Goal: Task Accomplishment & Management: Manage account settings

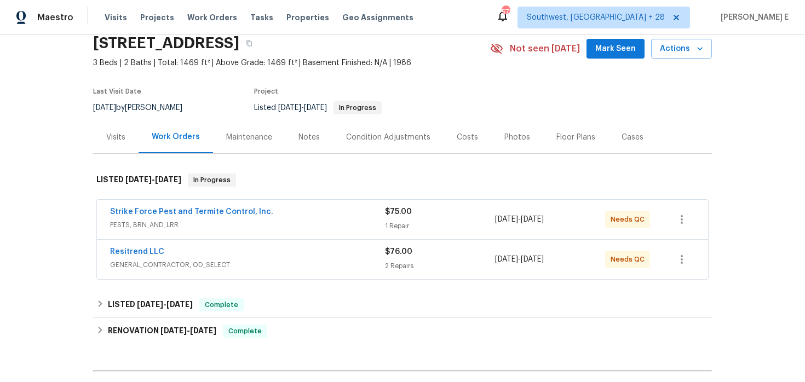
scroll to position [46, 0]
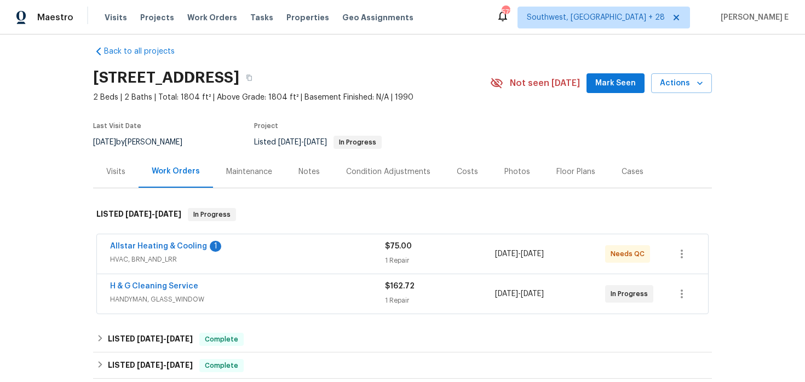
scroll to position [11, 0]
click at [211, 287] on div "H & G Cleaning Service" at bounding box center [247, 287] width 275 height 13
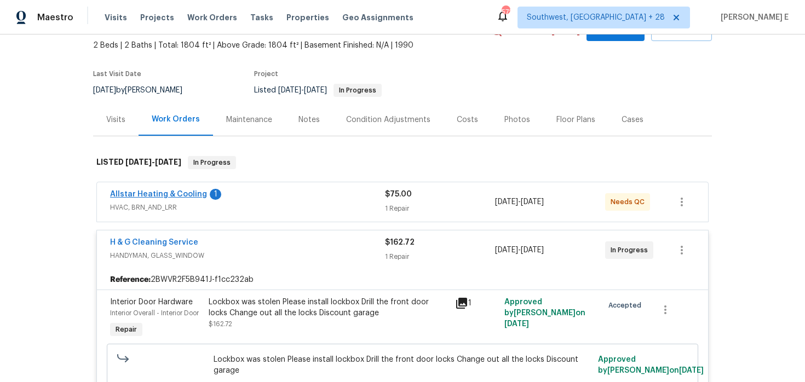
scroll to position [4, 0]
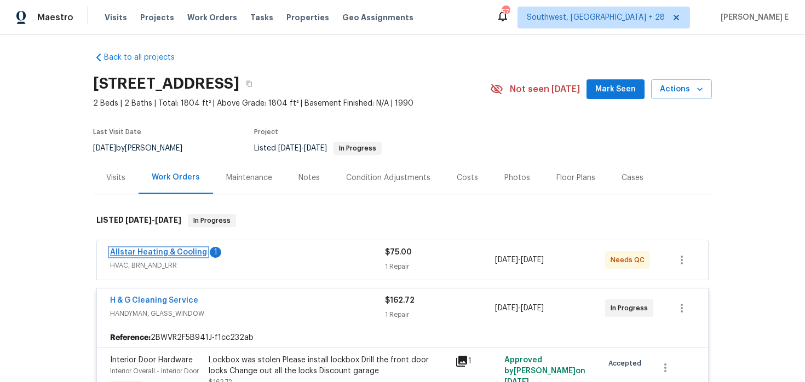
click at [170, 250] on link "Allstar Heating & Cooling" at bounding box center [158, 253] width 97 height 8
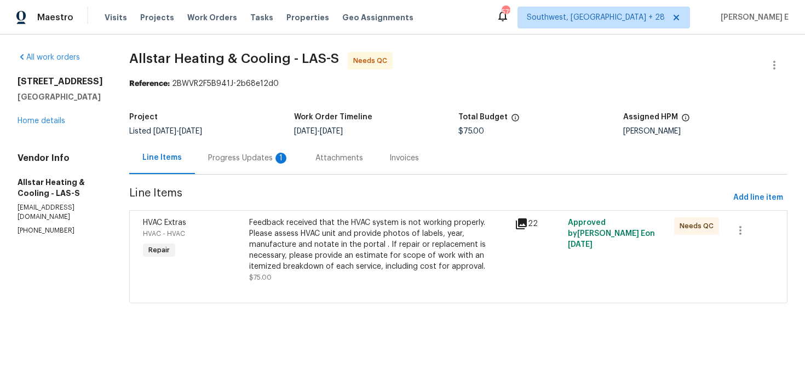
click at [261, 155] on div "Progress Updates 1" at bounding box center [248, 158] width 81 height 11
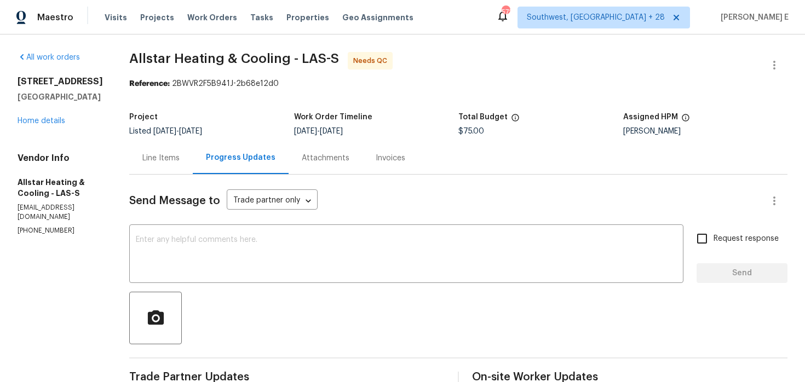
click at [157, 166] on div "Line Items" at bounding box center [161, 158] width 64 height 32
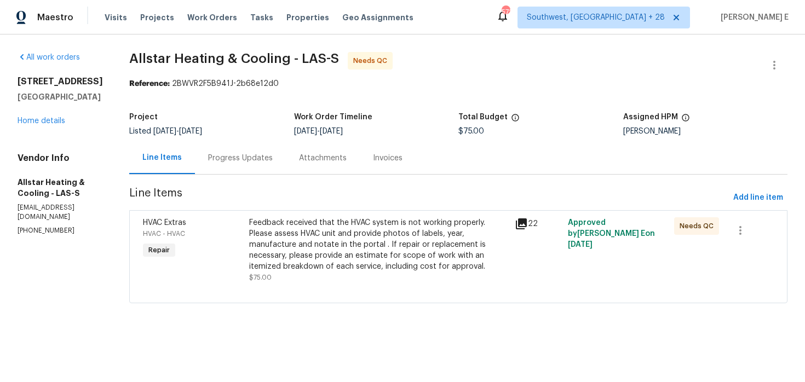
click at [336, 248] on div "Feedback received that the HVAC system is not working properly. Please assess H…" at bounding box center [378, 245] width 259 height 55
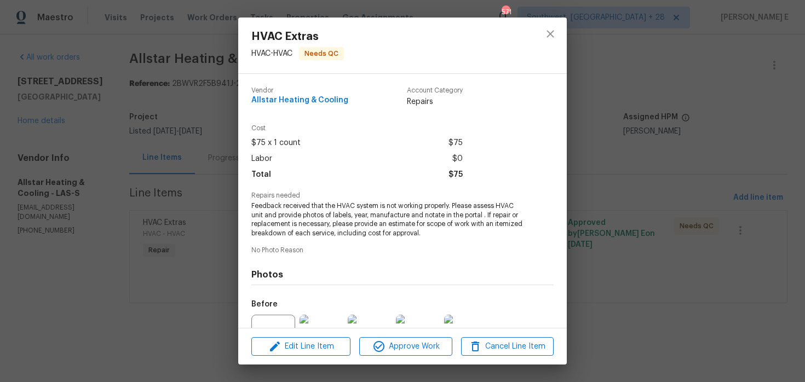
scroll to position [113, 0]
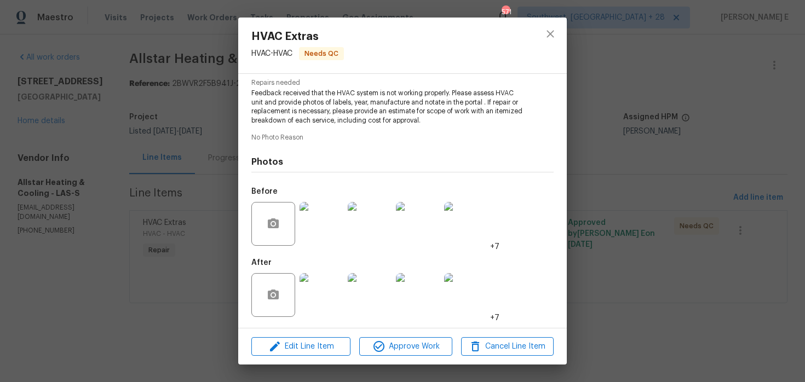
click at [327, 310] on img at bounding box center [322, 295] width 44 height 44
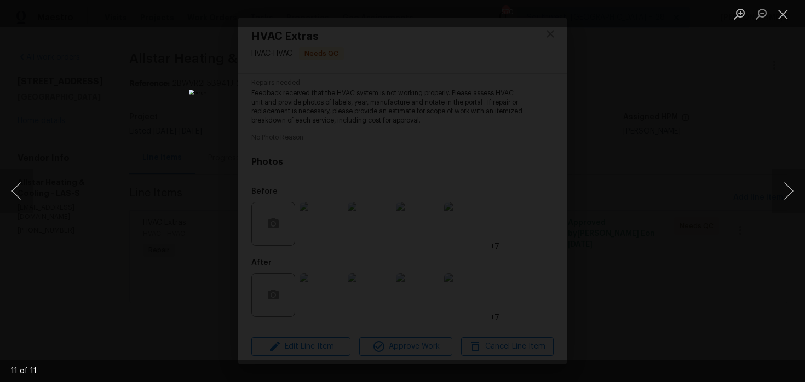
click at [678, 185] on div "Lightbox" at bounding box center [402, 191] width 805 height 382
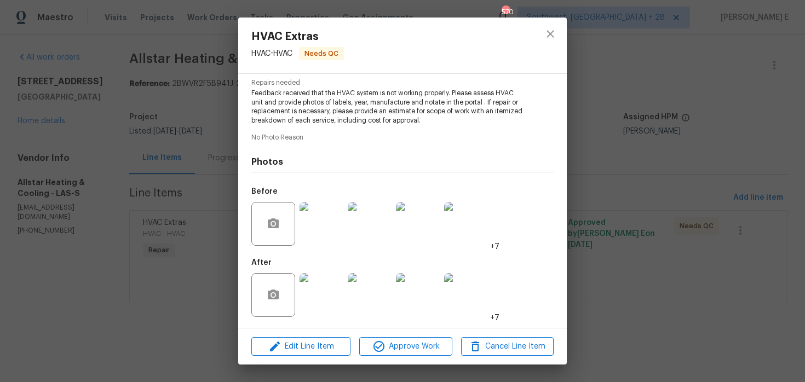
click at [678, 185] on div "HVAC Extras HVAC - HVAC Needs QC Vendor Allstar Heating & Cooling Account Categ…" at bounding box center [402, 191] width 805 height 382
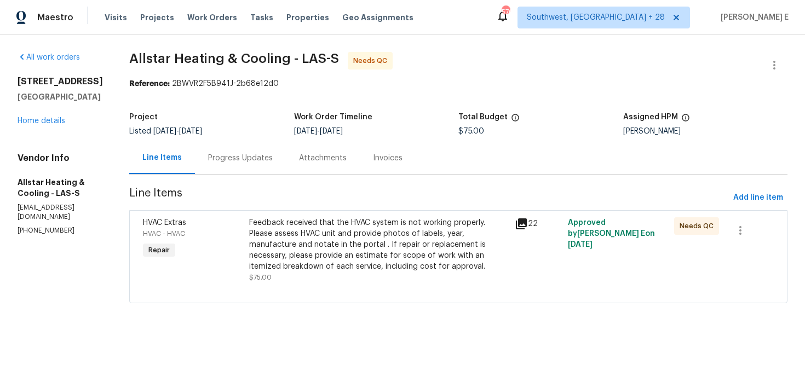
click at [242, 164] on div "Progress Updates" at bounding box center [240, 158] width 91 height 32
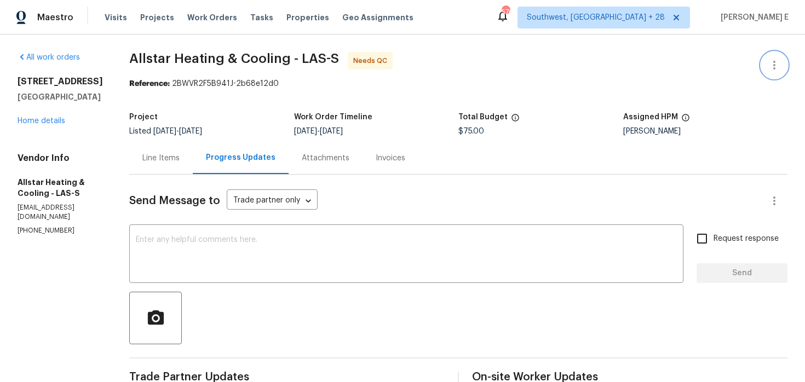
click at [772, 67] on icon "button" at bounding box center [774, 65] width 13 height 13
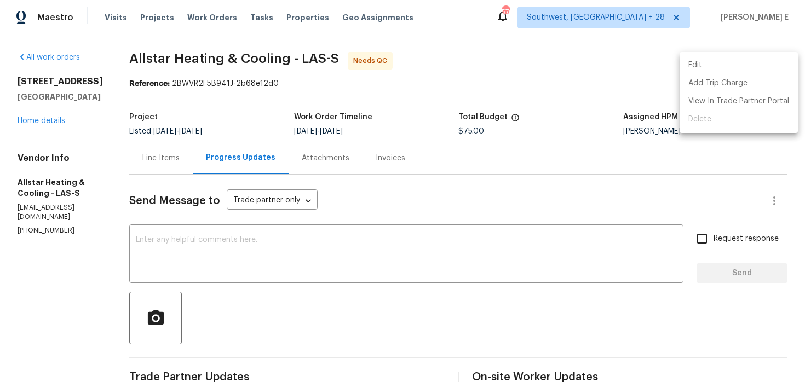
click at [729, 62] on li "Edit" at bounding box center [739, 65] width 118 height 18
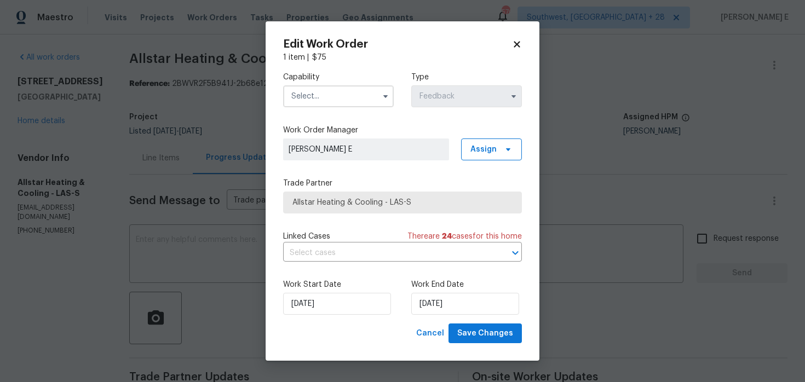
click at [299, 96] on input "text" at bounding box center [338, 96] width 111 height 22
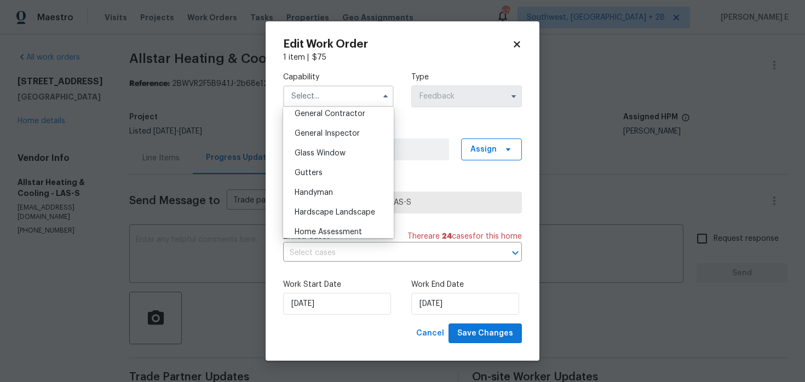
scroll to position [552, 0]
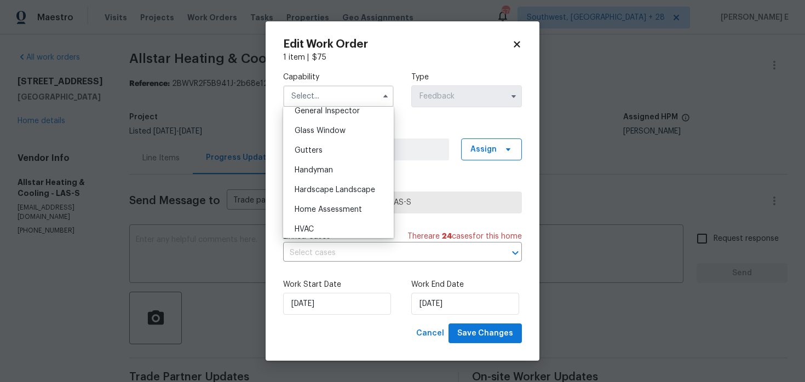
click at [300, 169] on span "Handyman" at bounding box center [314, 171] width 38 height 8
type input "Handyman"
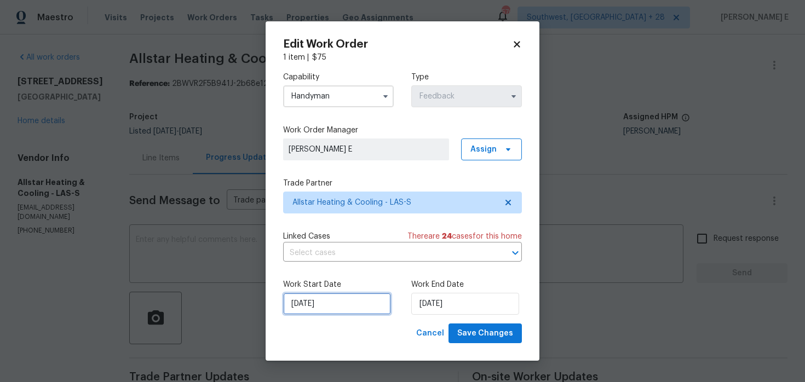
click at [311, 310] on input "06/10/2025" at bounding box center [337, 304] width 108 height 22
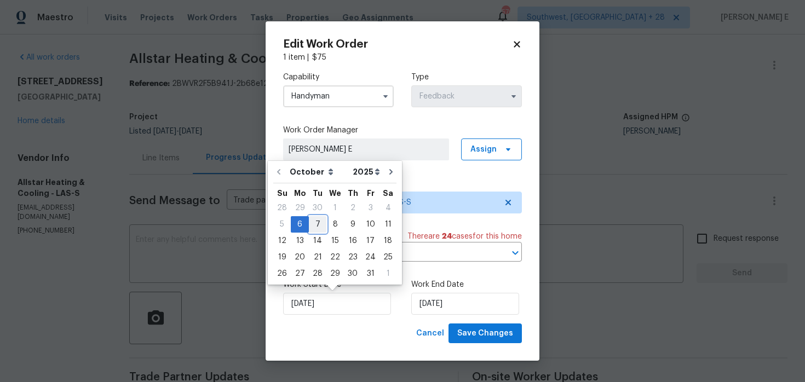
click at [313, 222] on div "7" at bounding box center [318, 224] width 18 height 15
type input "07/10/2025"
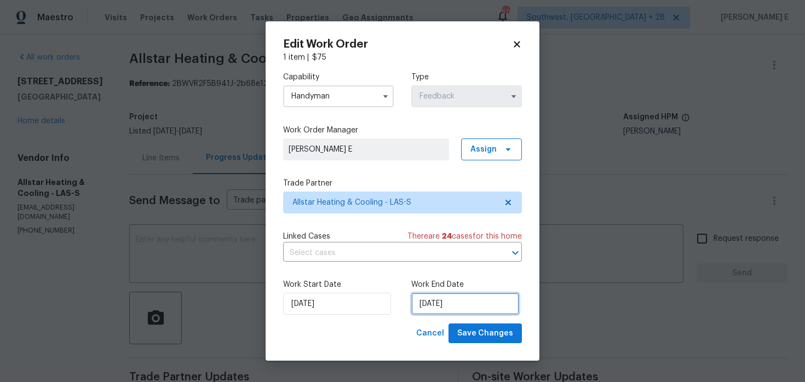
click at [458, 305] on input "08/10/2025" at bounding box center [466, 304] width 108 height 22
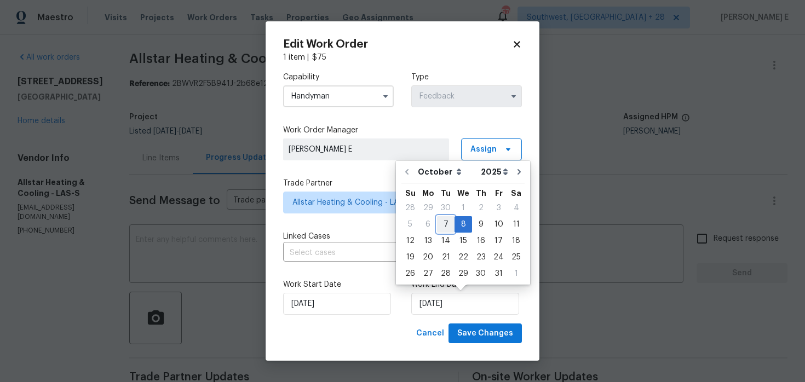
click at [447, 220] on div "7" at bounding box center [446, 224] width 18 height 15
type input "07/10/2025"
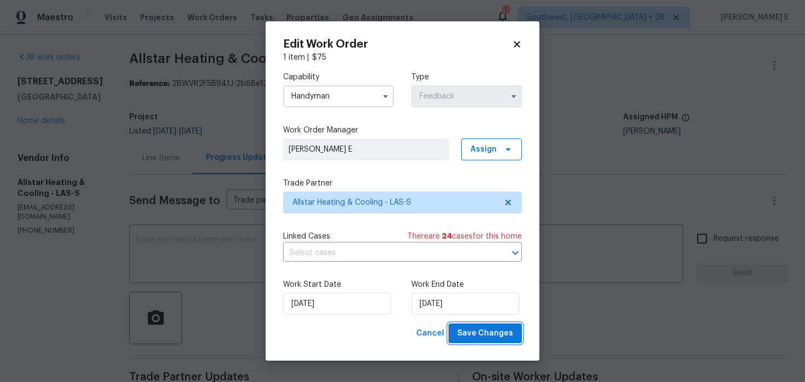
click at [476, 330] on span "Save Changes" at bounding box center [486, 334] width 56 height 14
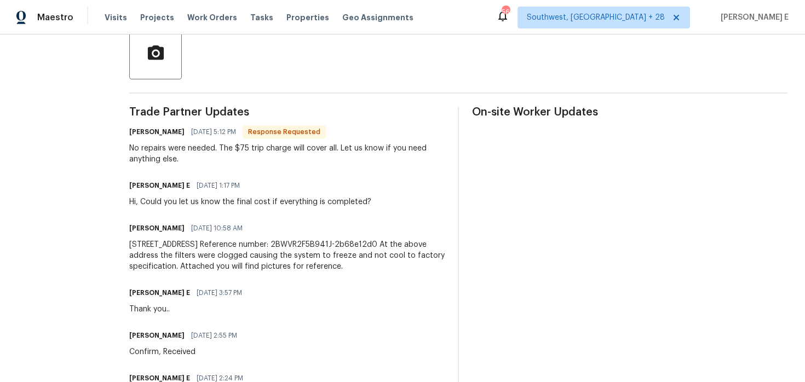
scroll to position [264, 0]
click at [264, 235] on div "Moises Lara 10/07/2025 10:58 AM" at bounding box center [287, 229] width 316 height 15
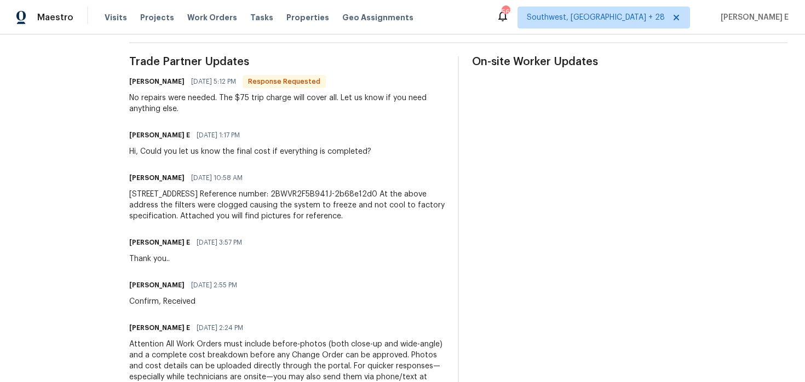
scroll to position [0, 0]
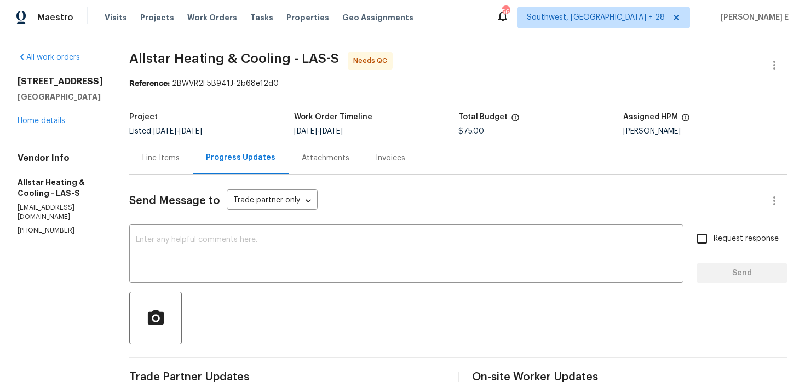
click at [134, 164] on div "Line Items" at bounding box center [161, 158] width 64 height 32
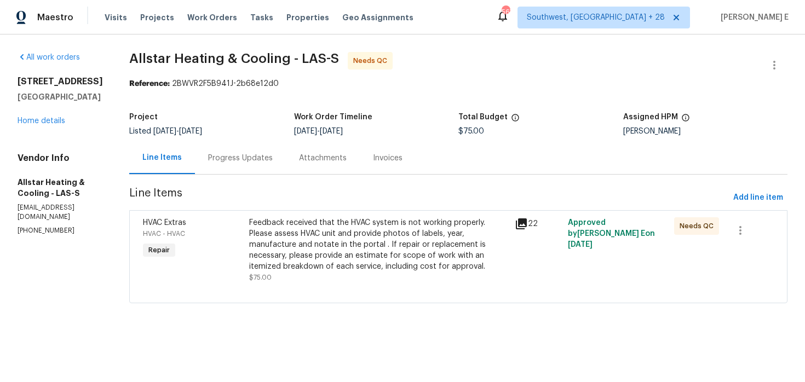
click at [304, 244] on div "Feedback received that the HVAC system is not working properly. Please assess H…" at bounding box center [378, 245] width 259 height 55
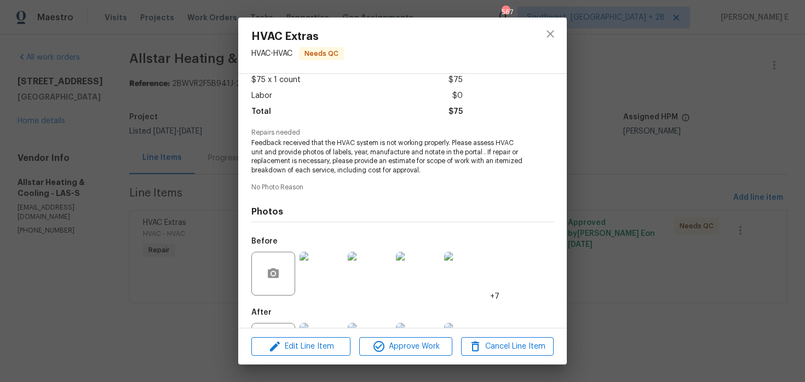
scroll to position [113, 0]
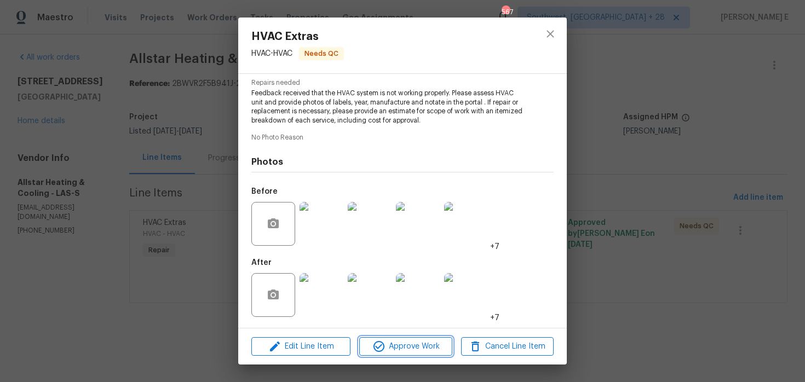
click at [366, 338] on button "Approve Work" at bounding box center [405, 347] width 93 height 19
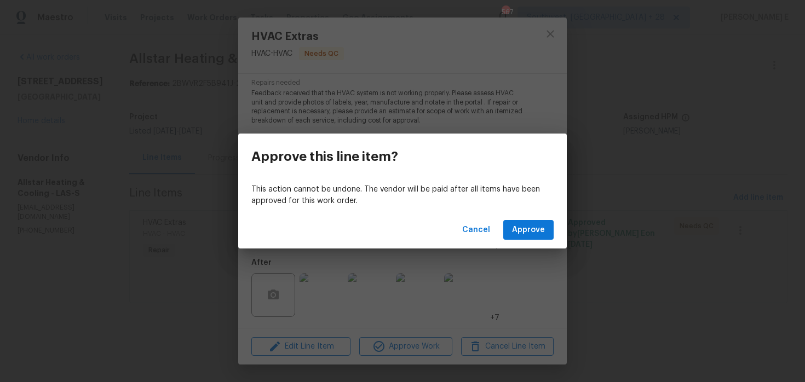
click at [549, 214] on div "Cancel Approve" at bounding box center [402, 231] width 329 height 38
click at [528, 225] on span "Approve" at bounding box center [528, 231] width 33 height 14
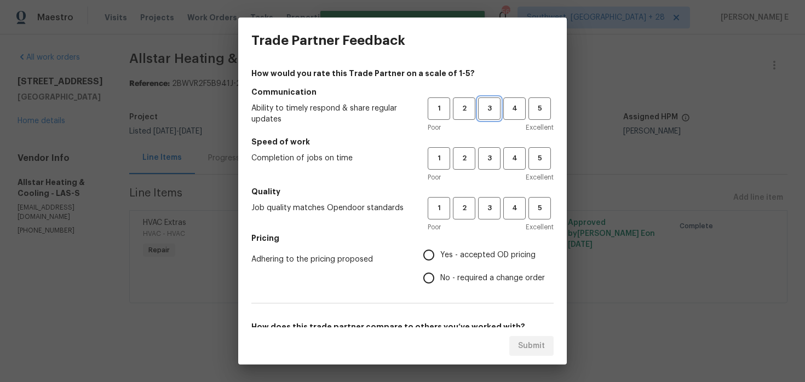
click at [489, 108] on span "3" at bounding box center [489, 108] width 20 height 13
click at [489, 147] on button "3" at bounding box center [489, 158] width 22 height 22
click at [489, 199] on button "3" at bounding box center [489, 208] width 22 height 22
click at [436, 254] on input "Yes - accepted OD pricing" at bounding box center [429, 255] width 23 height 23
radio input "true"
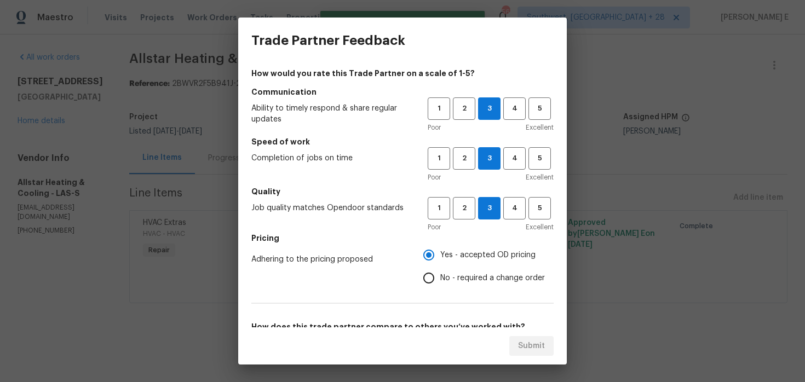
scroll to position [174, 0]
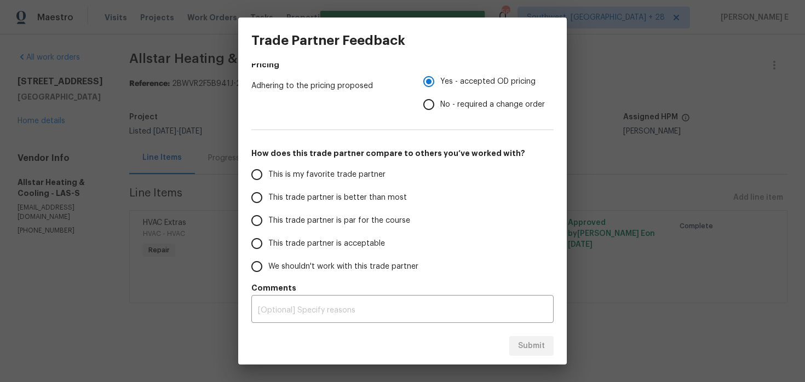
click at [370, 218] on span "This trade partner is par for the course" at bounding box center [339, 221] width 142 height 12
click at [268, 218] on input "This trade partner is par for the course" at bounding box center [256, 220] width 23 height 23
click at [518, 341] on button "Submit" at bounding box center [532, 346] width 44 height 20
radio input "true"
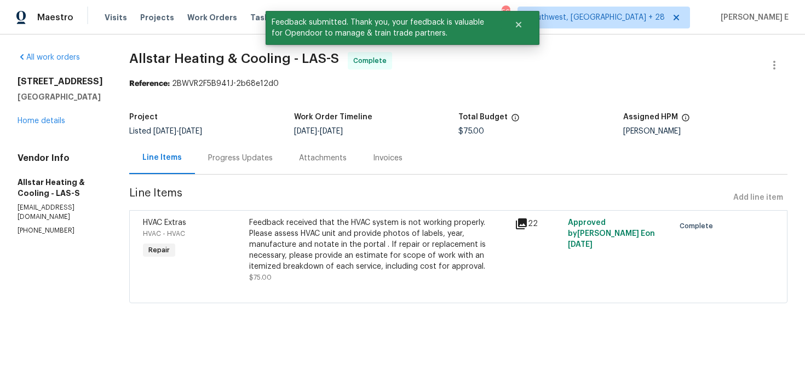
click at [247, 172] on div "Progress Updates" at bounding box center [240, 158] width 91 height 32
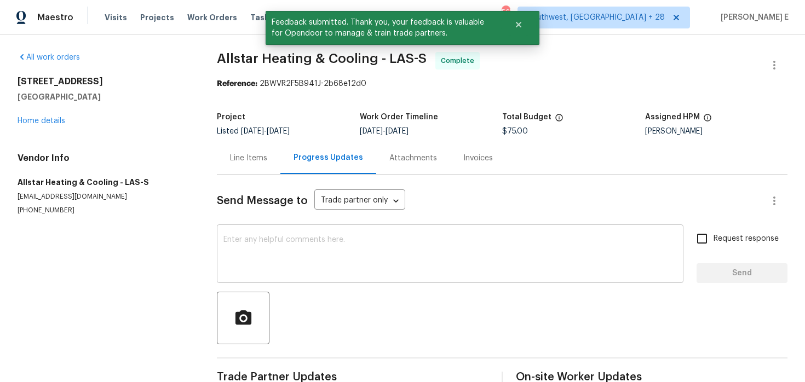
click at [258, 249] on textarea at bounding box center [451, 255] width 454 height 38
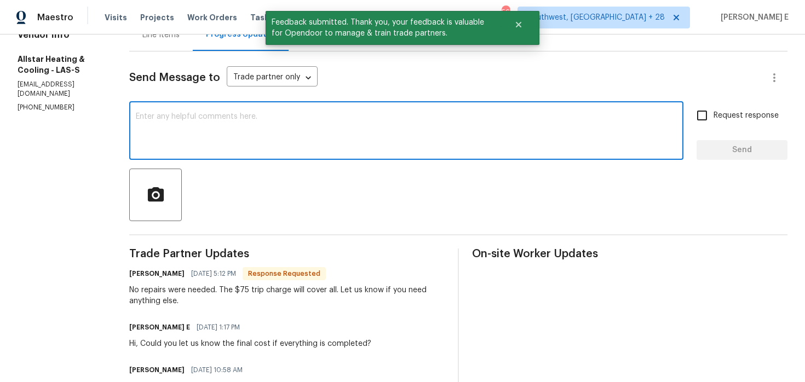
scroll to position [124, 0]
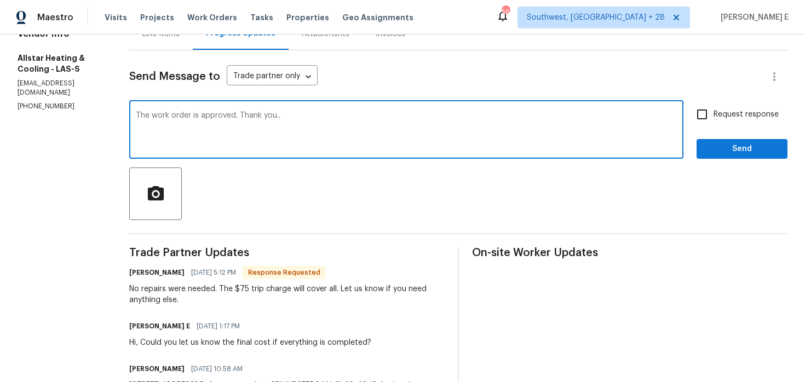
type textarea "The work order is approved. Thank you.."
click at [730, 106] on label "Request response" at bounding box center [735, 114] width 88 height 23
click at [714, 106] on input "Request response" at bounding box center [702, 114] width 23 height 23
checkbox input "true"
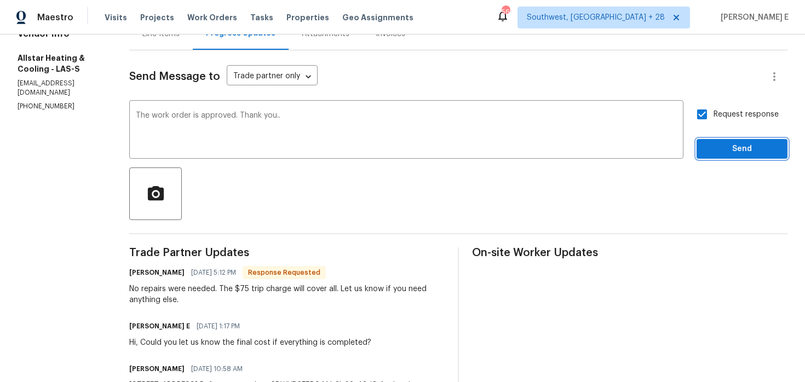
click at [741, 141] on button "Send" at bounding box center [742, 149] width 91 height 20
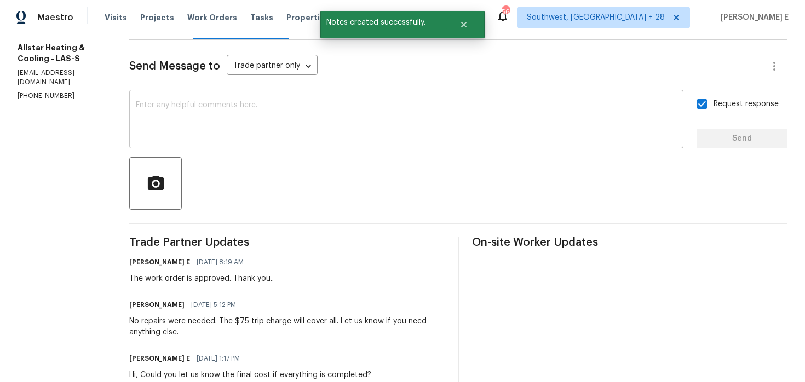
scroll to position [0, 0]
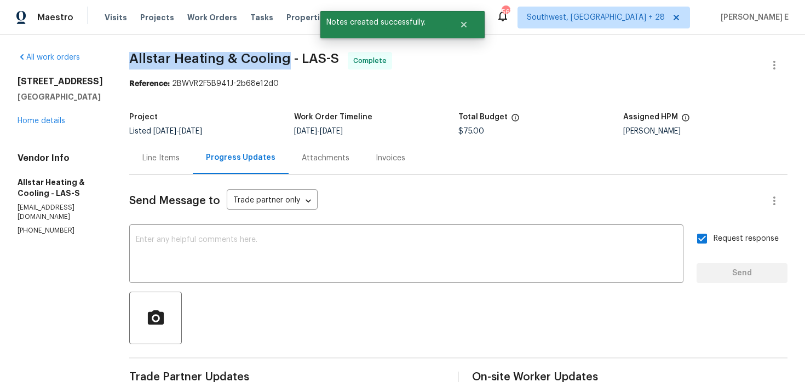
drag, startPoint x: 126, startPoint y: 58, endPoint x: 280, endPoint y: 59, distance: 154.0
click at [280, 59] on span "Allstar Heating & Cooling - LAS-S" at bounding box center [234, 58] width 210 height 13
copy span "Allstar Heating & Cooling"
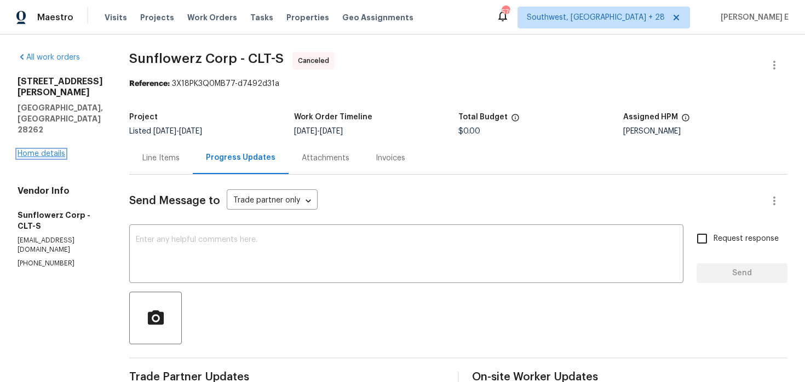
click at [35, 150] on link "Home details" at bounding box center [42, 154] width 48 height 8
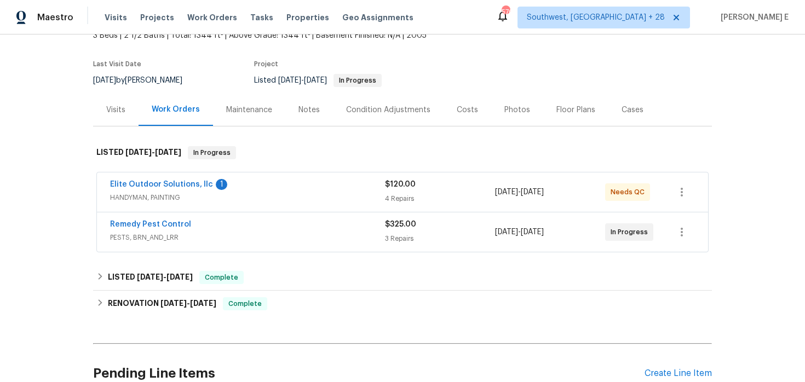
scroll to position [75, 0]
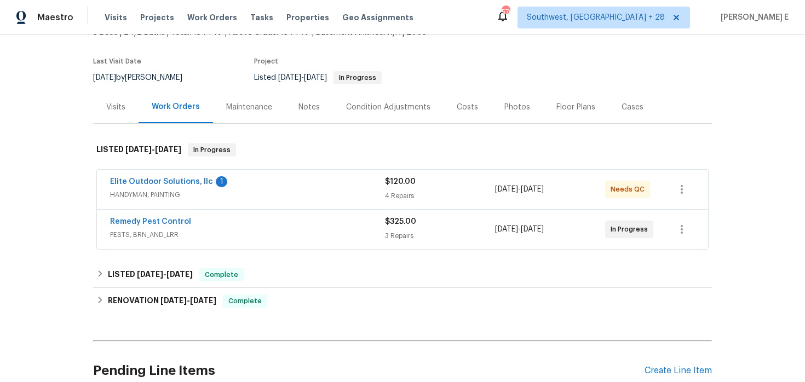
click at [217, 223] on div "Remedy Pest Control" at bounding box center [247, 222] width 275 height 13
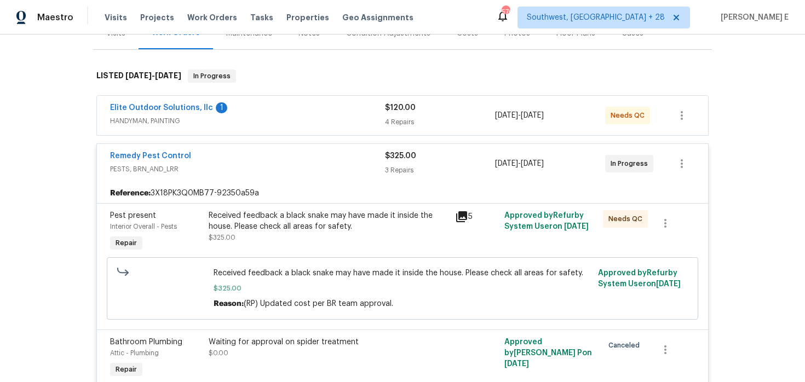
scroll to position [148, 0]
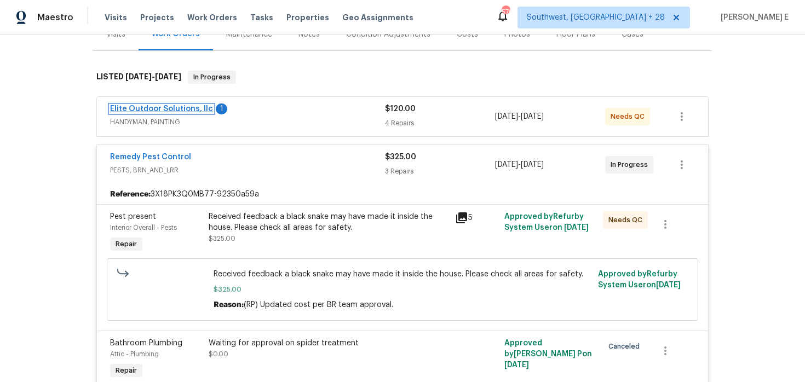
click at [192, 109] on link "Elite Outdoor Solutions, llc" at bounding box center [161, 109] width 103 height 8
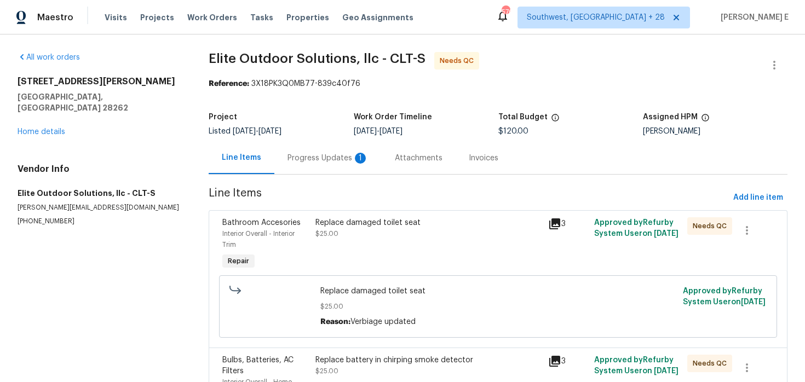
click at [299, 152] on div "Progress Updates 1" at bounding box center [328, 158] width 107 height 32
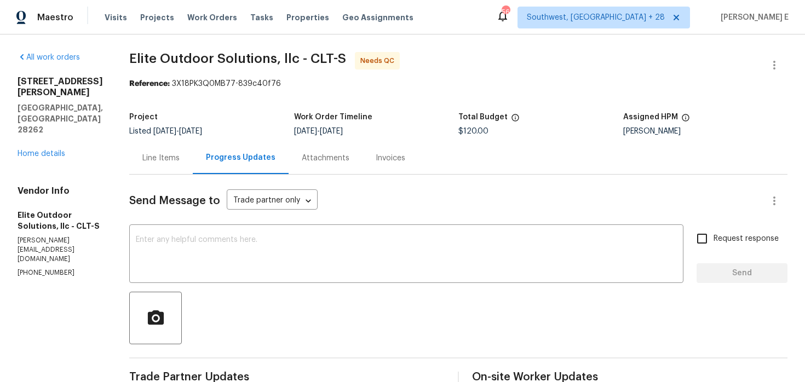
click at [173, 156] on div "Line Items" at bounding box center [160, 158] width 37 height 11
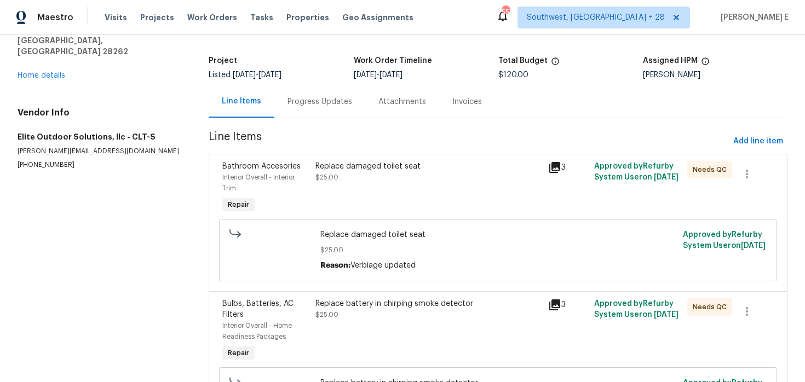
scroll to position [60, 0]
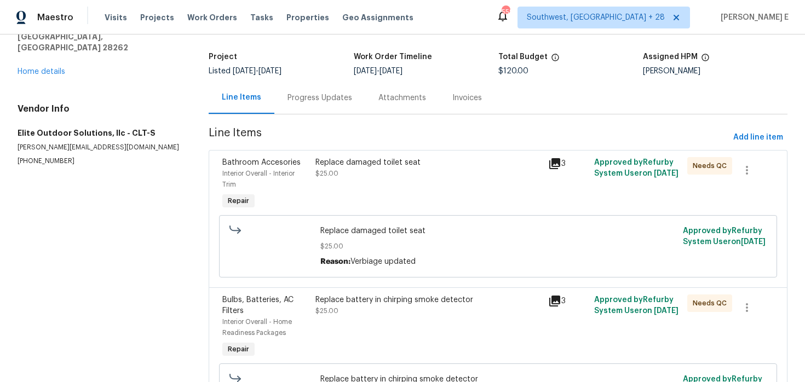
click at [299, 181] on div "Interior Overall - Interior Trim" at bounding box center [265, 179] width 87 height 22
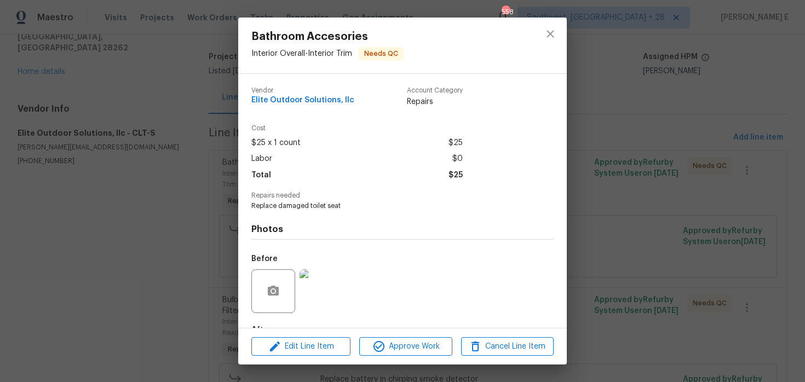
scroll to position [67, 0]
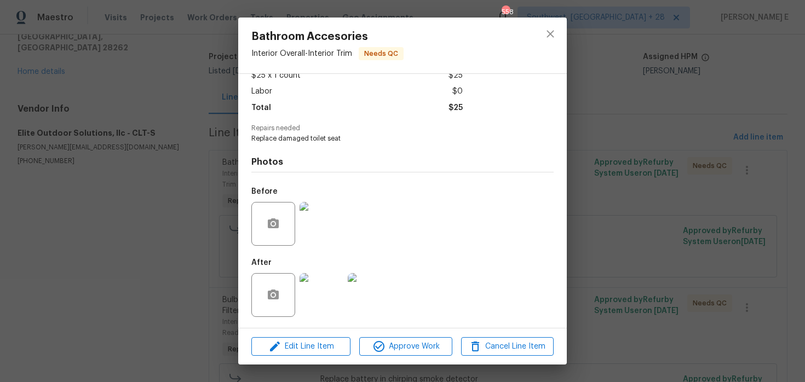
click at [315, 288] on img at bounding box center [322, 295] width 44 height 44
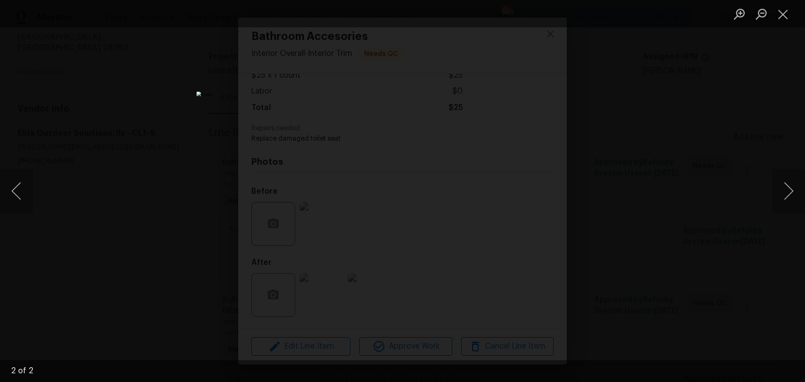
click at [629, 218] on div "Lightbox" at bounding box center [402, 191] width 805 height 382
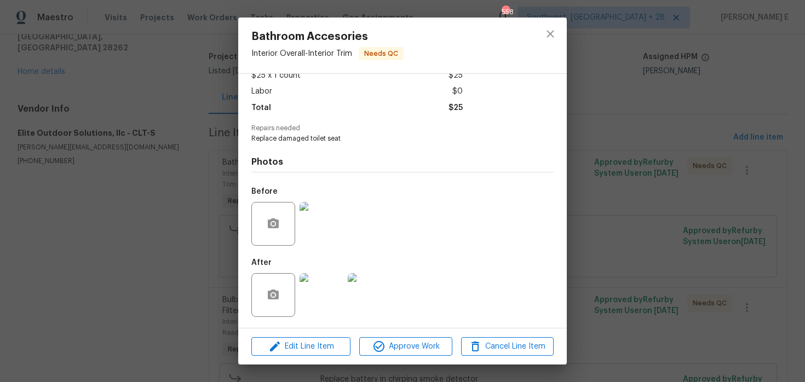
click at [629, 218] on div "Bathroom Accesories Interior Overall - Interior Trim Needs QC Vendor Elite Outd…" at bounding box center [402, 191] width 805 height 382
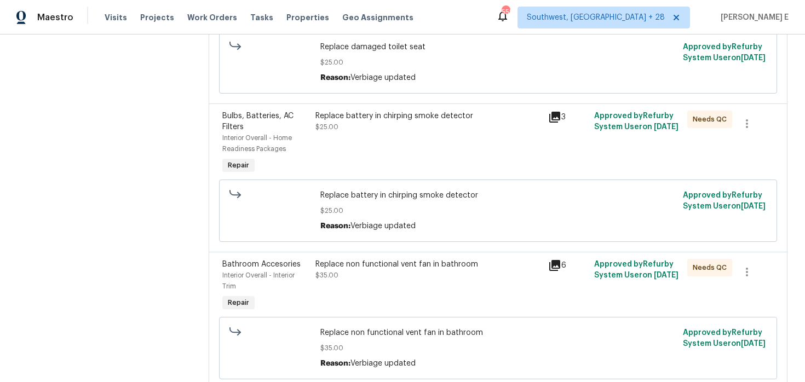
scroll to position [247, 0]
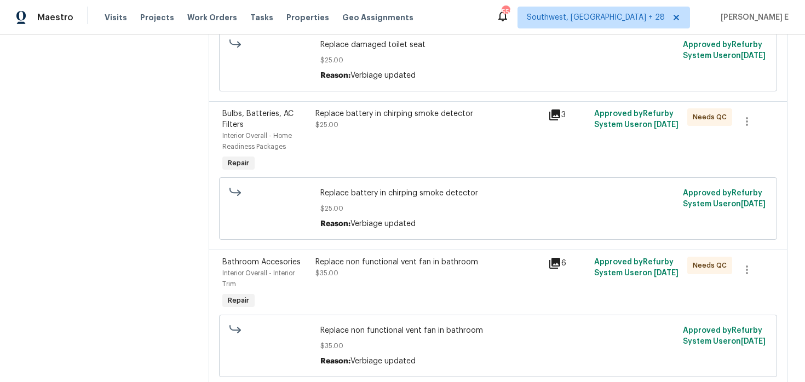
click at [459, 102] on div "Bulbs, Batteries, AC Filters Interior Overall - Home Readiness Packages Repair …" at bounding box center [498, 175] width 579 height 148
click at [432, 119] on div "Replace battery in chirping smoke detector" at bounding box center [429, 113] width 226 height 11
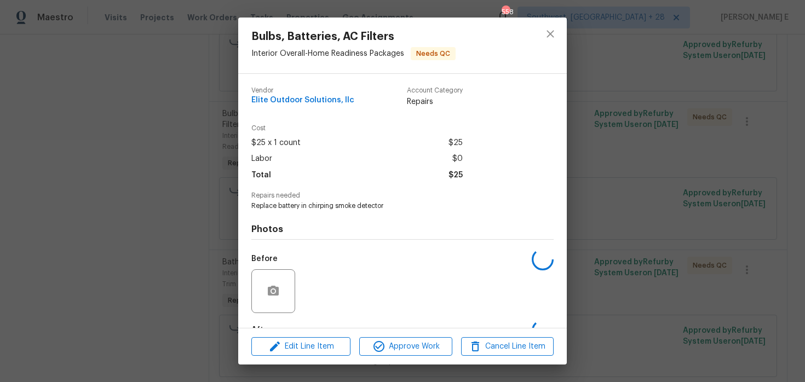
scroll to position [67, 0]
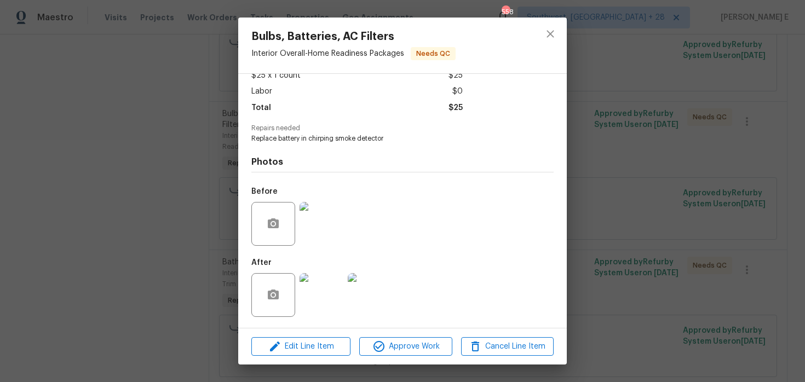
click at [321, 238] on img at bounding box center [322, 224] width 44 height 44
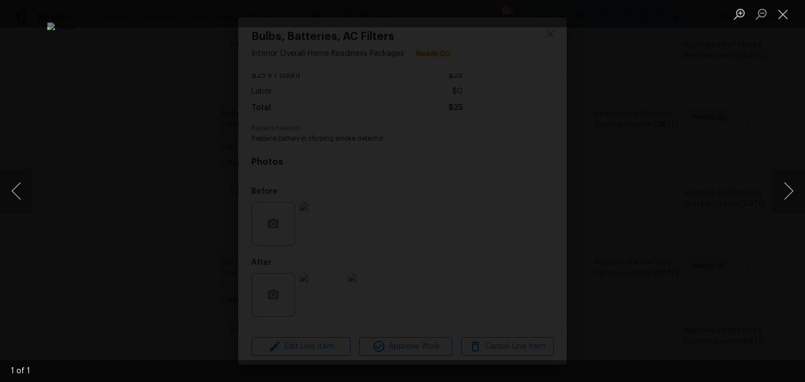
click at [662, 178] on div "Lightbox" at bounding box center [402, 191] width 805 height 382
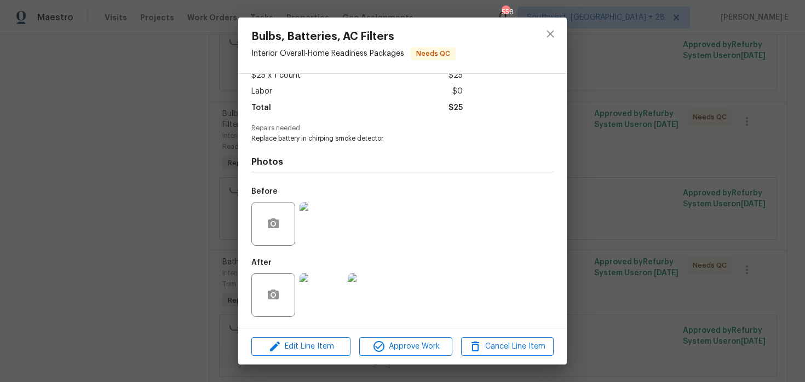
click at [327, 299] on img at bounding box center [322, 295] width 44 height 44
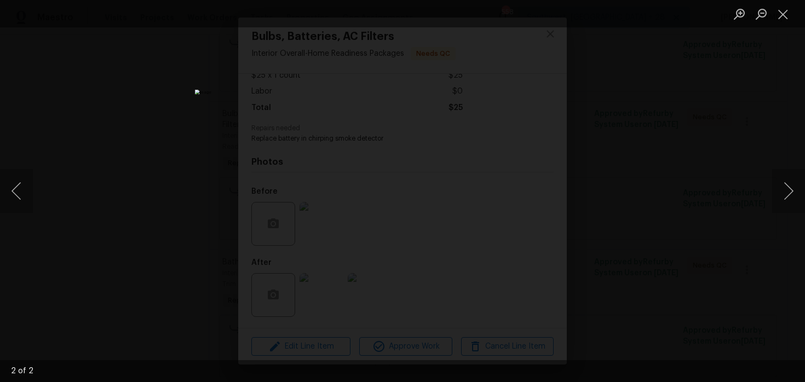
click at [700, 243] on div "Lightbox" at bounding box center [402, 191] width 805 height 382
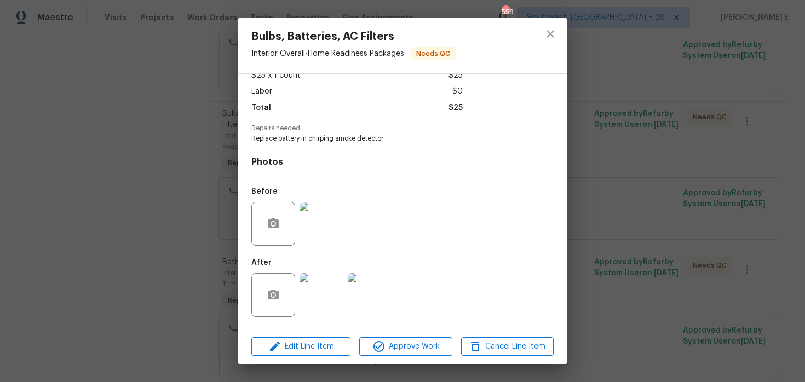
click at [700, 243] on div "Bulbs, Batteries, AC Filters Interior Overall - Home Readiness Packages Needs Q…" at bounding box center [402, 191] width 805 height 382
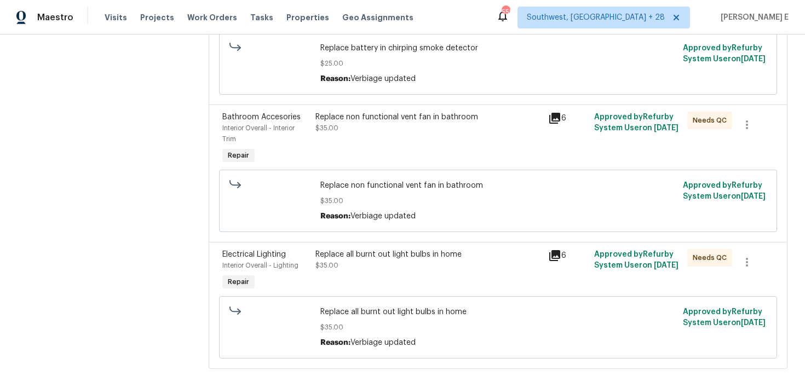
scroll to position [395, 0]
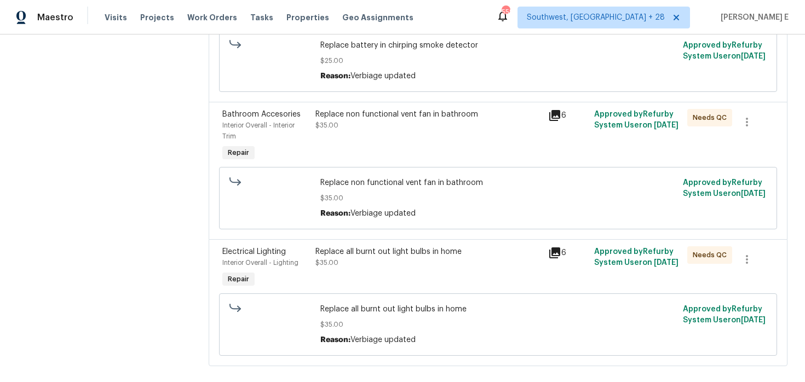
click at [432, 146] on div "Replace non functional vent fan in bathroom $35.00" at bounding box center [428, 136] width 232 height 61
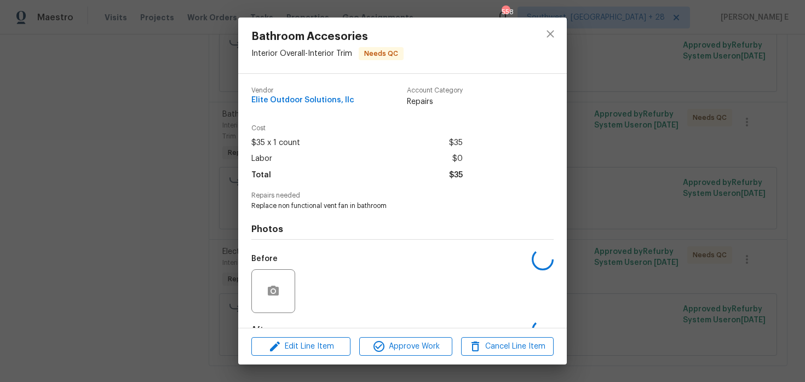
scroll to position [67, 0]
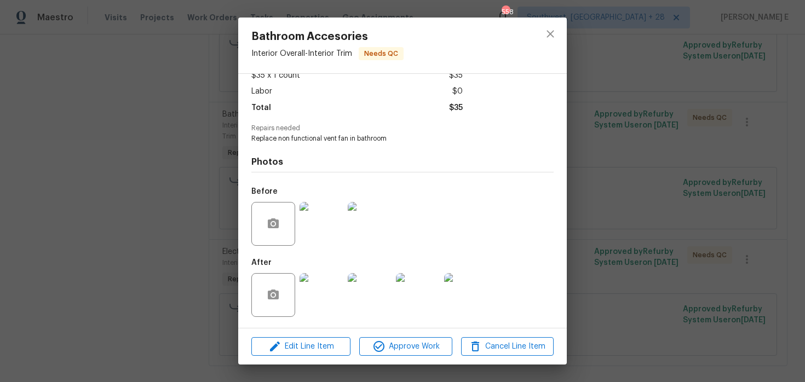
click at [306, 293] on img at bounding box center [322, 295] width 44 height 44
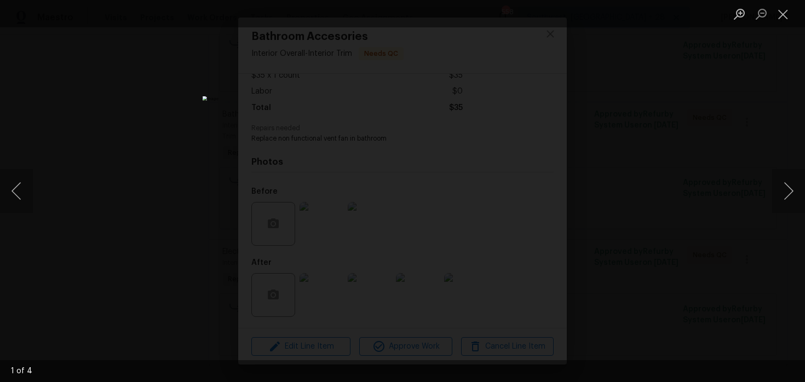
click at [605, 160] on div "Lightbox" at bounding box center [402, 191] width 805 height 382
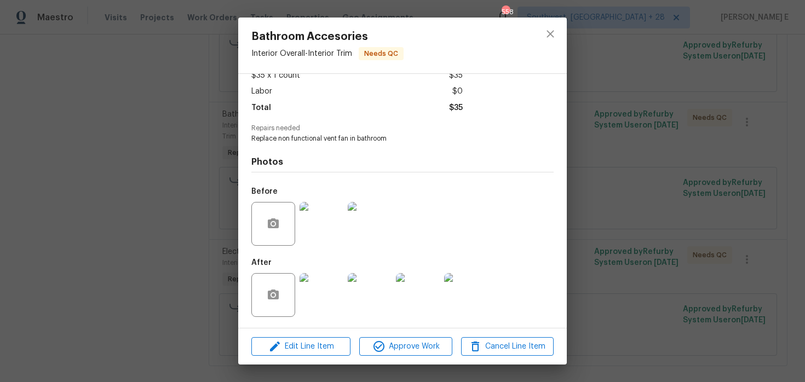
click at [328, 289] on img at bounding box center [322, 295] width 44 height 44
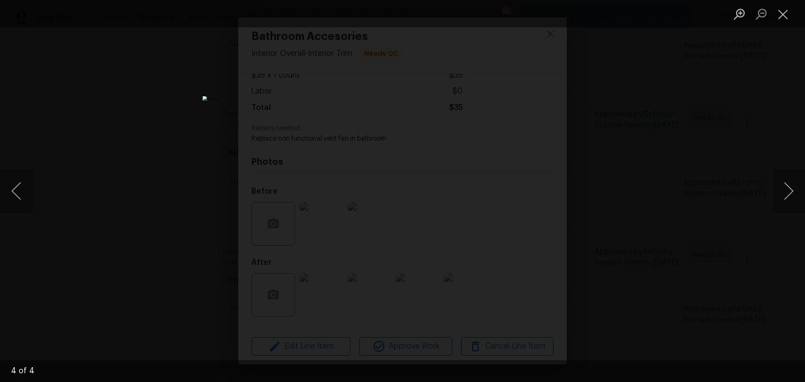
click at [670, 189] on div "Lightbox" at bounding box center [402, 191] width 805 height 382
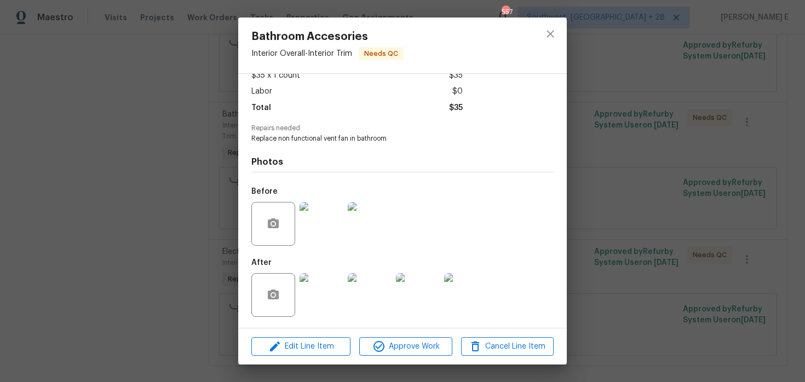
click at [405, 301] on img at bounding box center [418, 295] width 44 height 44
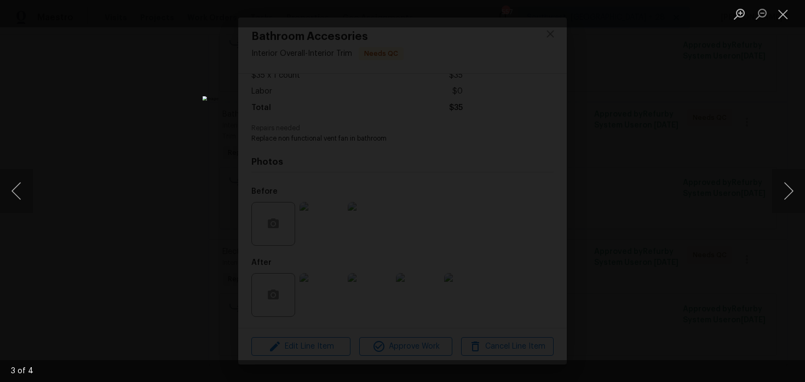
click at [665, 202] on div "Lightbox" at bounding box center [402, 191] width 805 height 382
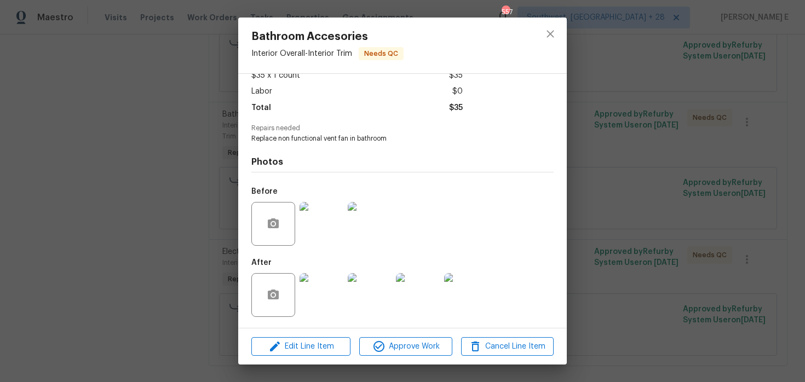
click at [665, 202] on div "Bathroom Accesories Interior Overall - Interior Trim Needs QC Vendor Elite Outd…" at bounding box center [402, 191] width 805 height 382
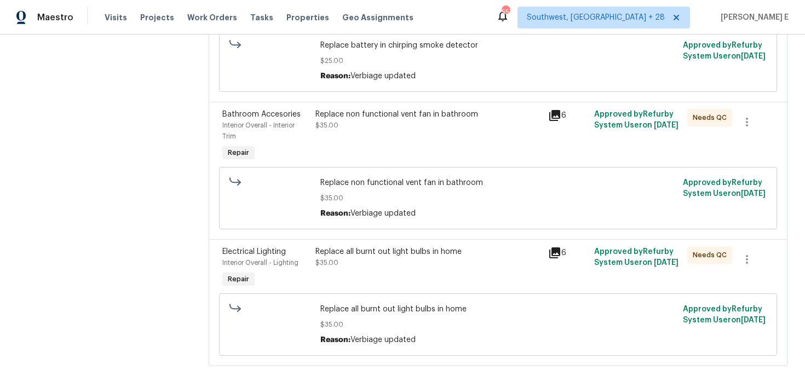
scroll to position [412, 0]
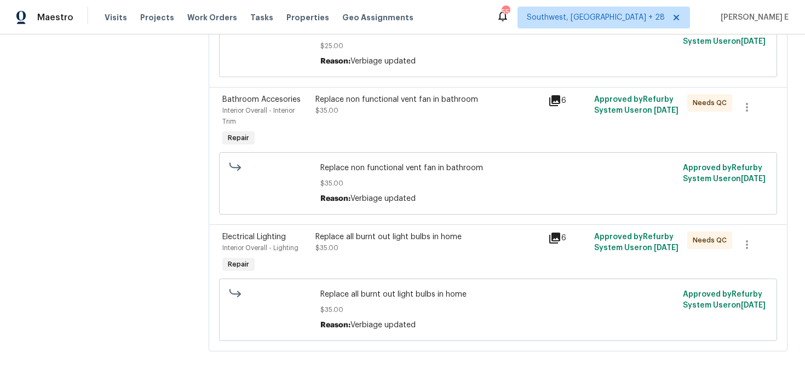
click at [379, 265] on div "Replace all burnt out light bulbs in home $35.00" at bounding box center [428, 253] width 232 height 50
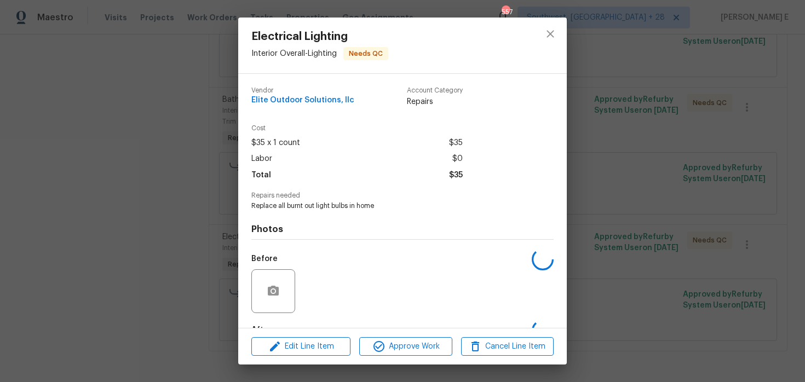
scroll to position [67, 0]
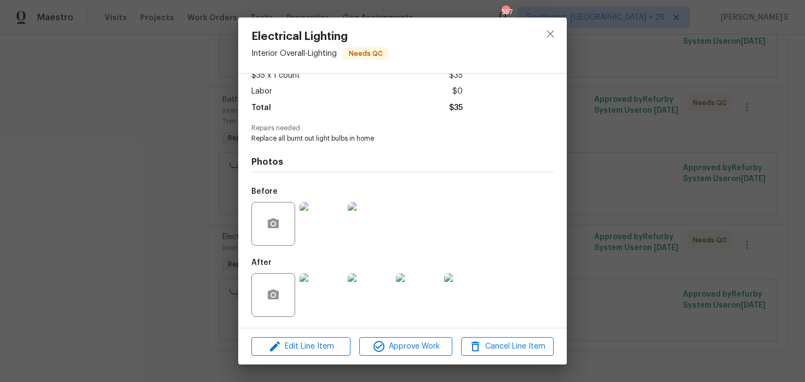
click at [318, 290] on img at bounding box center [322, 295] width 44 height 44
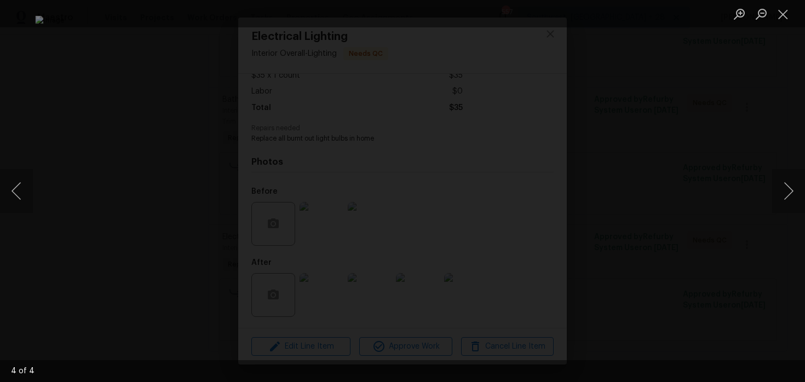
click at [685, 205] on div "Lightbox" at bounding box center [402, 191] width 805 height 382
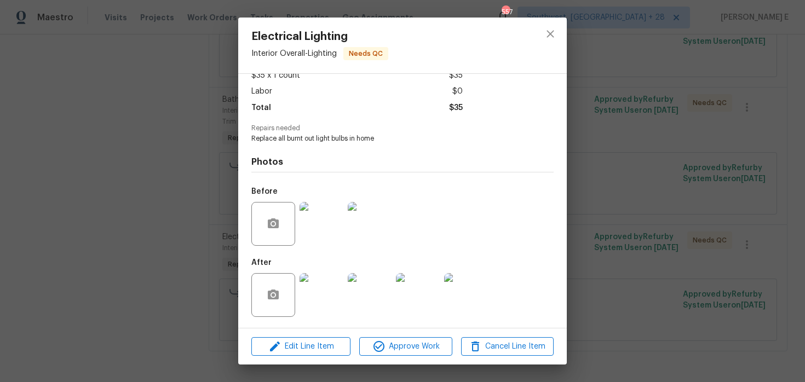
click at [685, 205] on div "Electrical Lighting Interior Overall - Lighting Needs QC Vendor Elite Outdoor S…" at bounding box center [402, 191] width 805 height 382
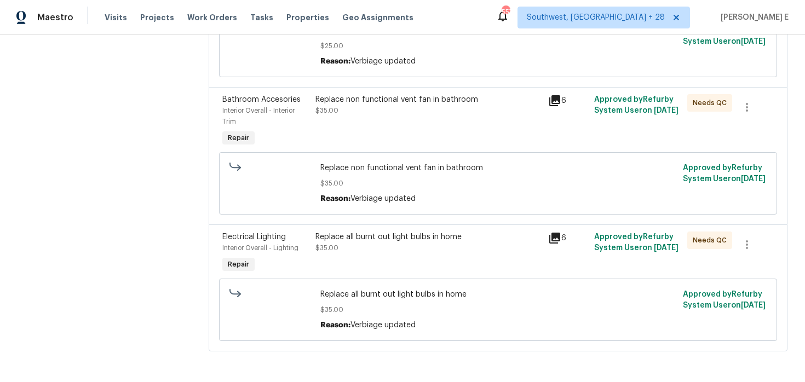
scroll to position [0, 0]
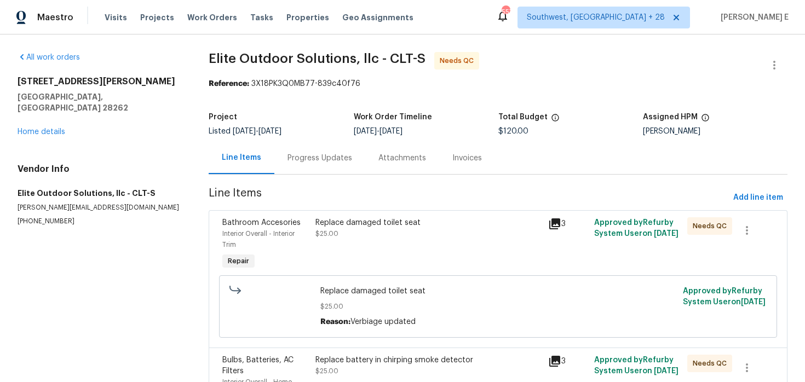
click at [314, 144] on div "Progress Updates" at bounding box center [320, 158] width 91 height 32
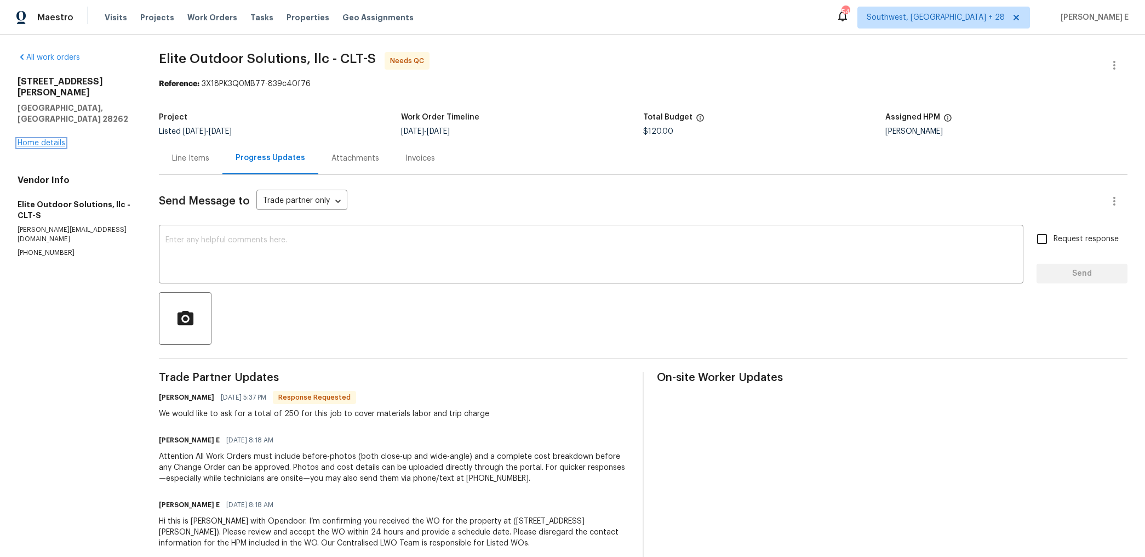
click at [30, 139] on link "Home details" at bounding box center [42, 143] width 48 height 8
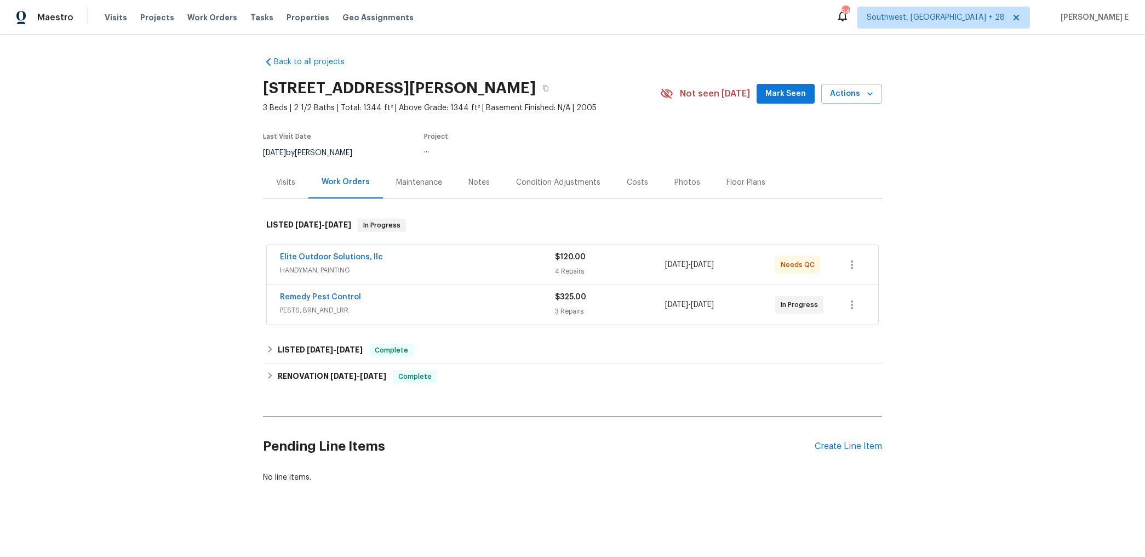
scroll to position [1, 0]
click at [366, 256] on link "Elite Outdoor Solutions, llc" at bounding box center [331, 257] width 103 height 8
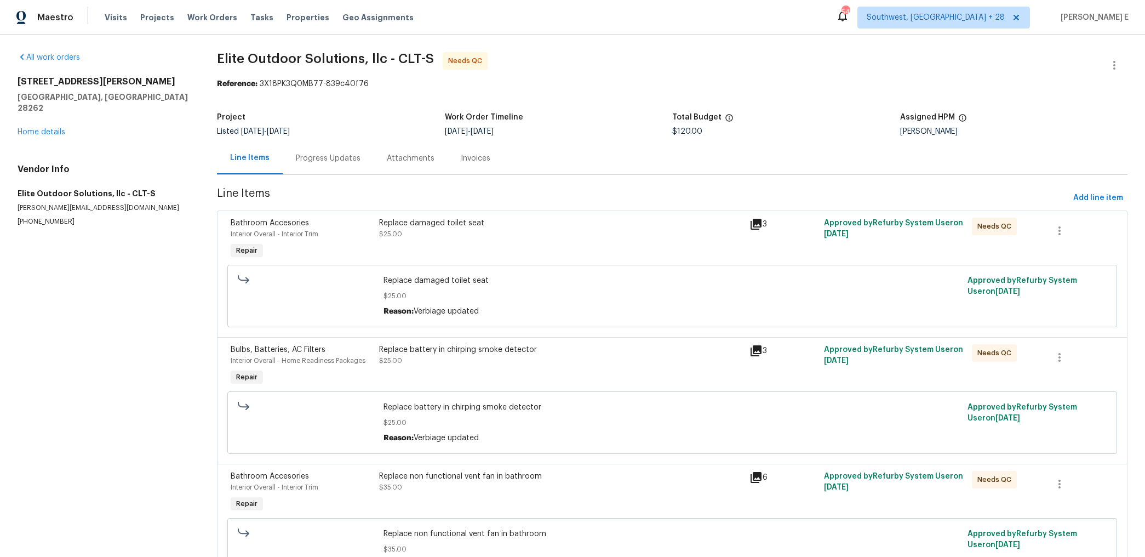
click at [356, 155] on div "Progress Updates" at bounding box center [328, 158] width 65 height 11
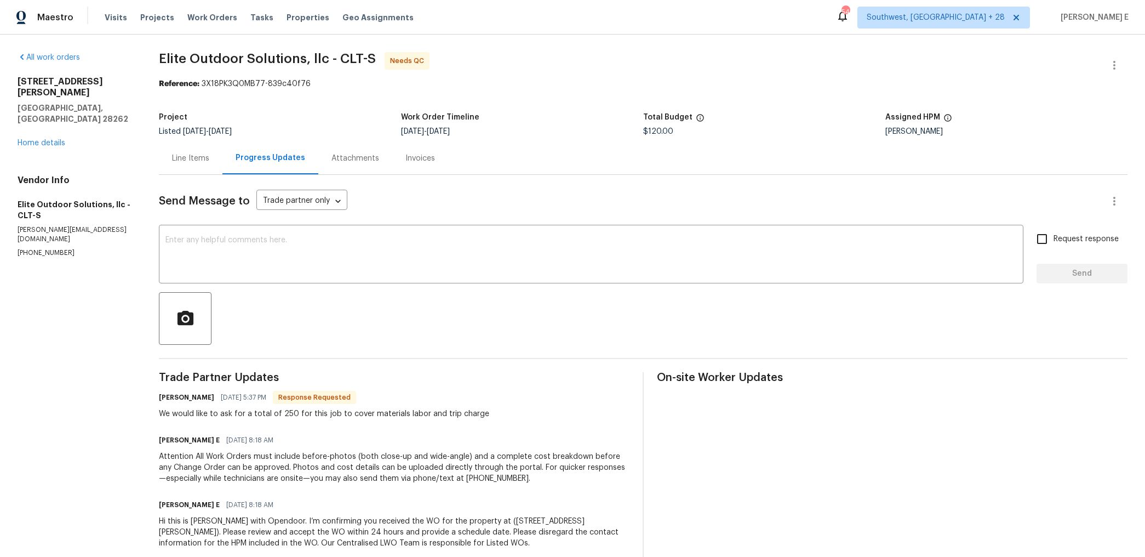
click at [206, 172] on div "Line Items" at bounding box center [191, 158] width 64 height 32
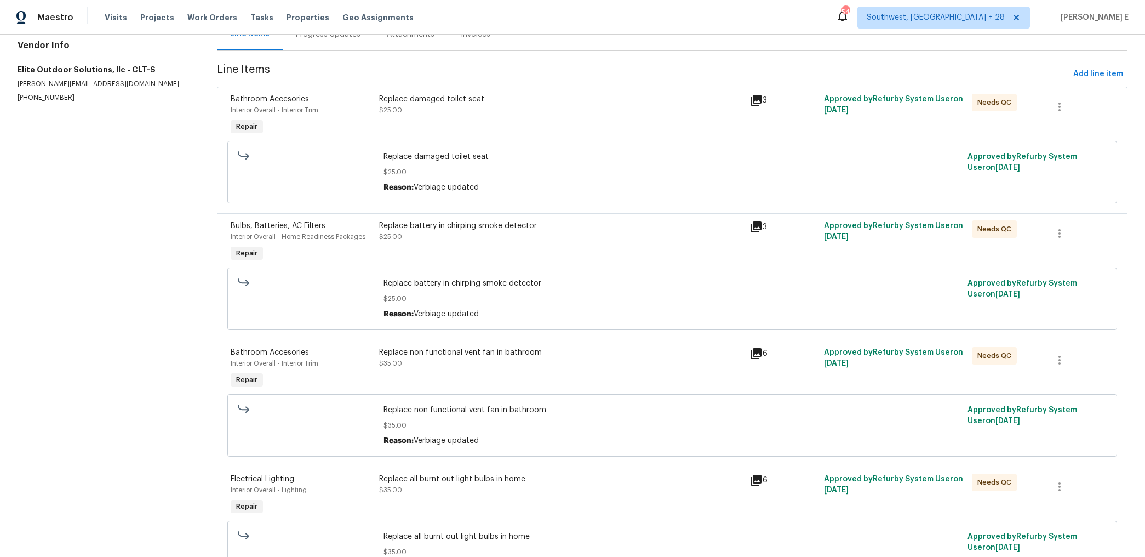
scroll to position [194, 0]
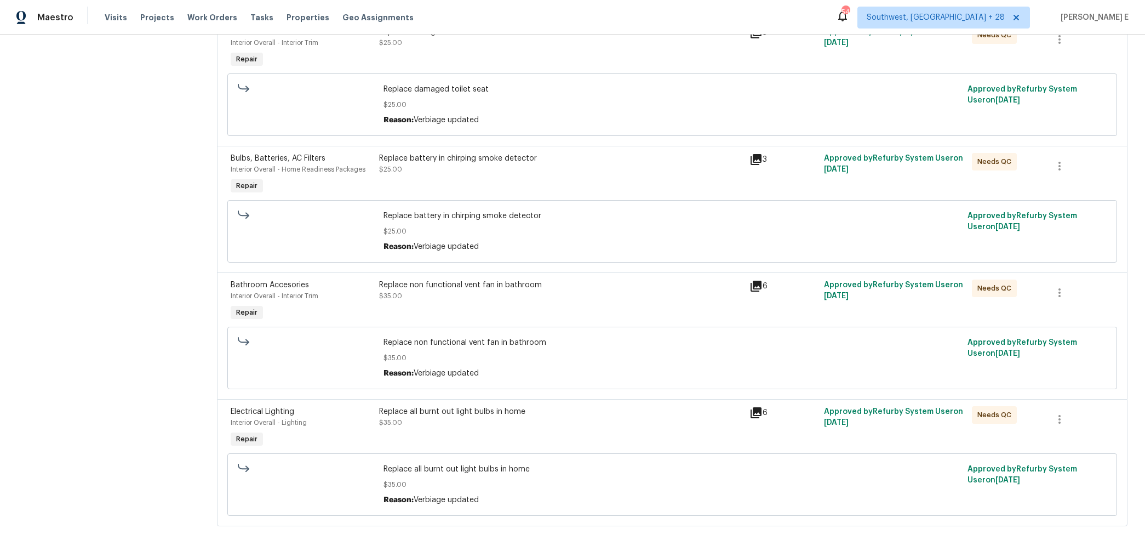
click at [405, 382] on div "Replace all burnt out light bulbs in home $35.00" at bounding box center [561, 428] width 371 height 50
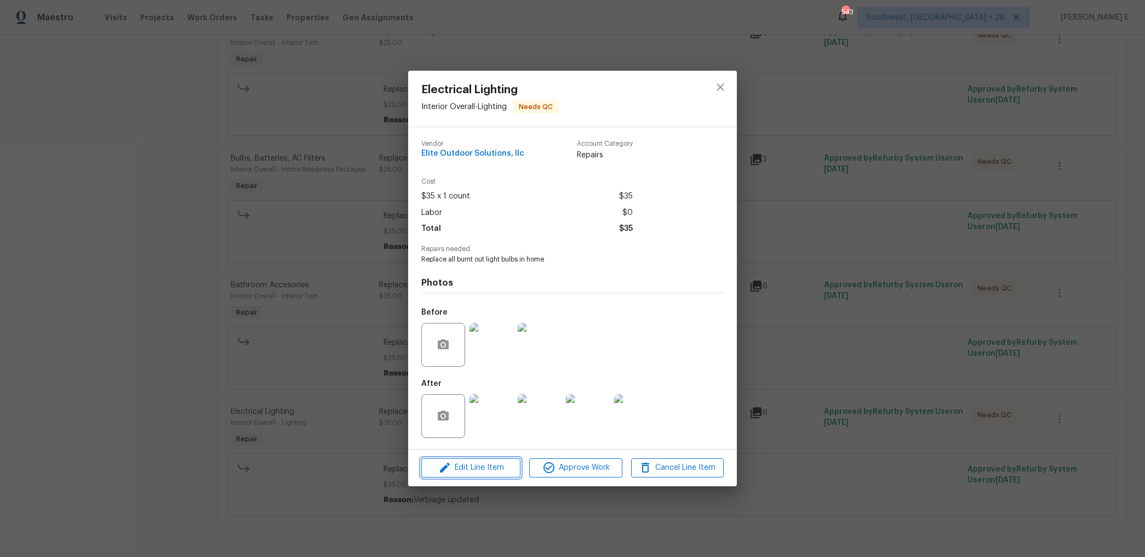
click at [464, 382] on span "Edit Line Item" at bounding box center [471, 468] width 93 height 14
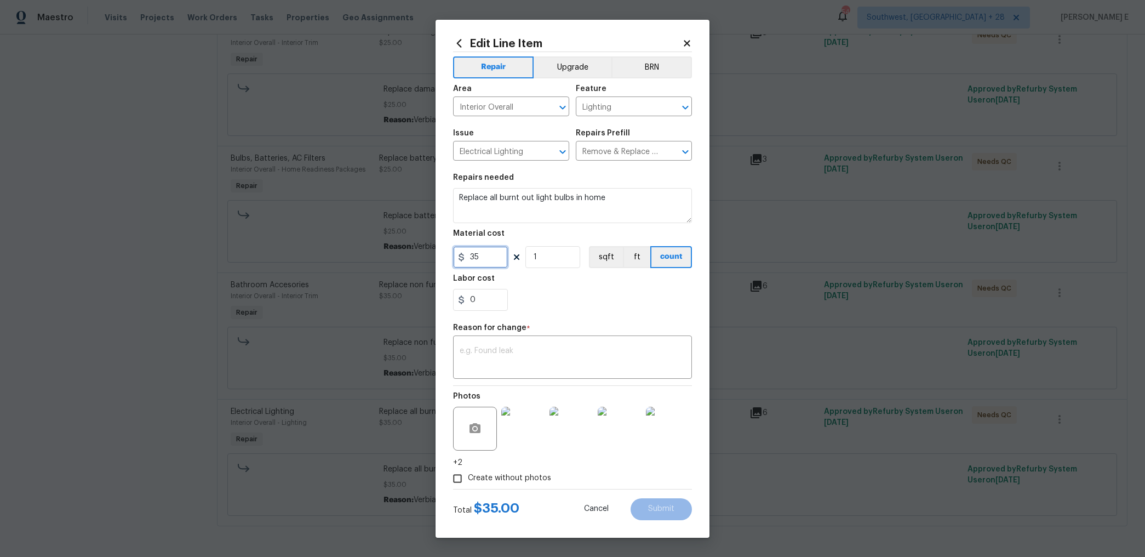
click at [474, 255] on input "35" at bounding box center [480, 257] width 55 height 22
type input "165"
click at [508, 381] on div "Repair Upgrade BRN Area Interior Overall ​ Feature Lighting ​ Issue Electrical …" at bounding box center [572, 270] width 239 height 437
click at [525, 372] on div "x ​" at bounding box center [572, 358] width 239 height 41
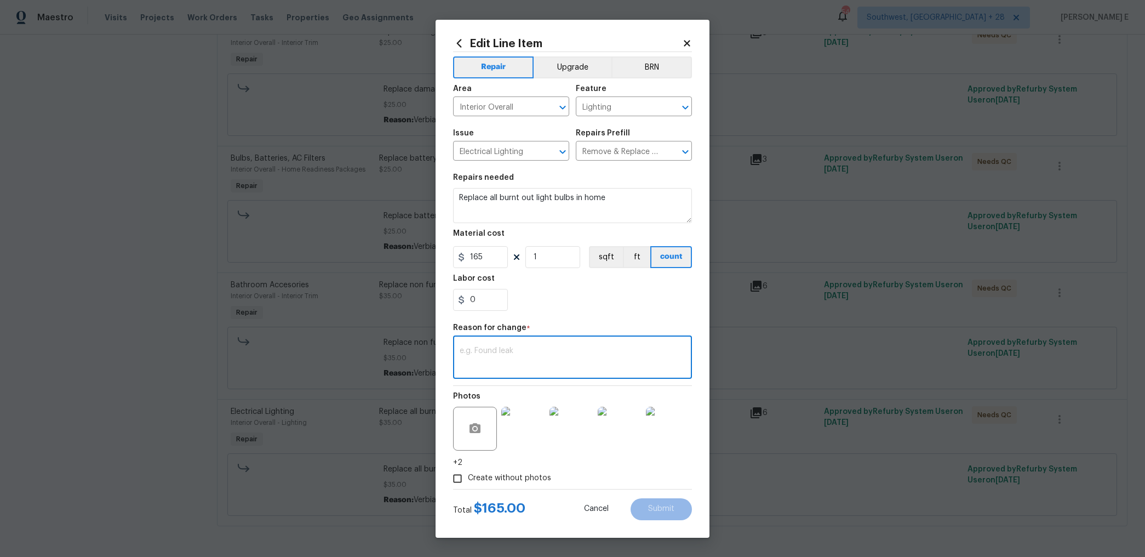
paste textarea "(KE) Updated per vendor's final cost."
type textarea "(KE) Updated per vendor's final cost."
click at [658, 382] on span "Submit" at bounding box center [661, 509] width 26 height 8
type input "35"
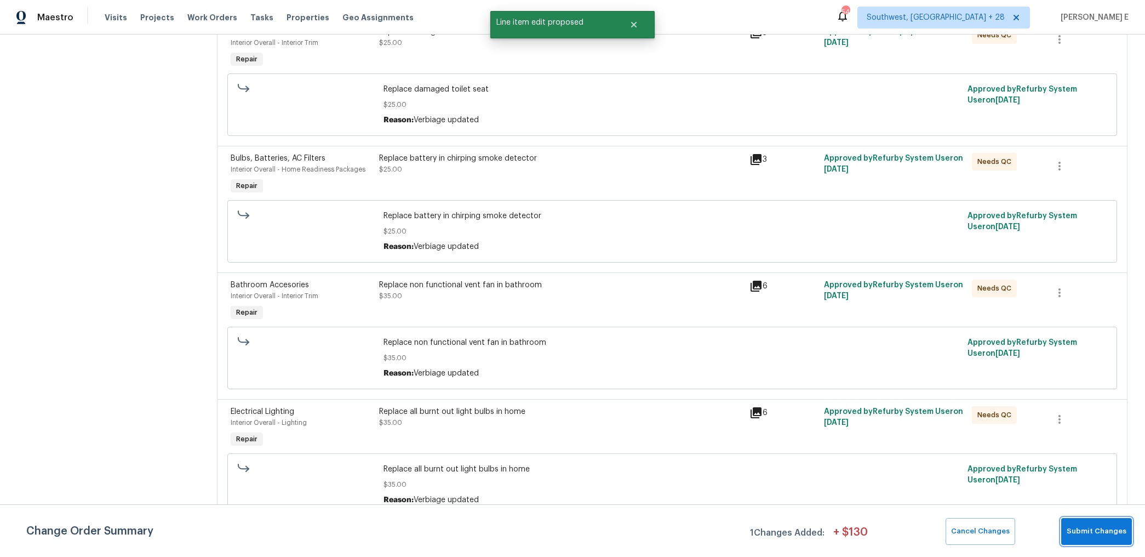
click at [805, 382] on span "Submit Changes" at bounding box center [1097, 531] width 60 height 13
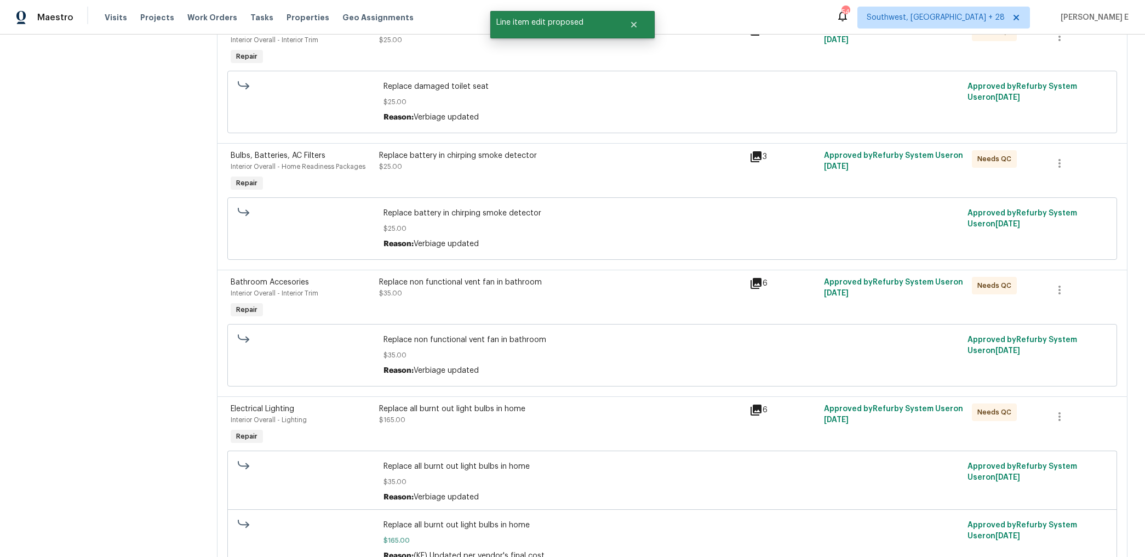
scroll to position [0, 0]
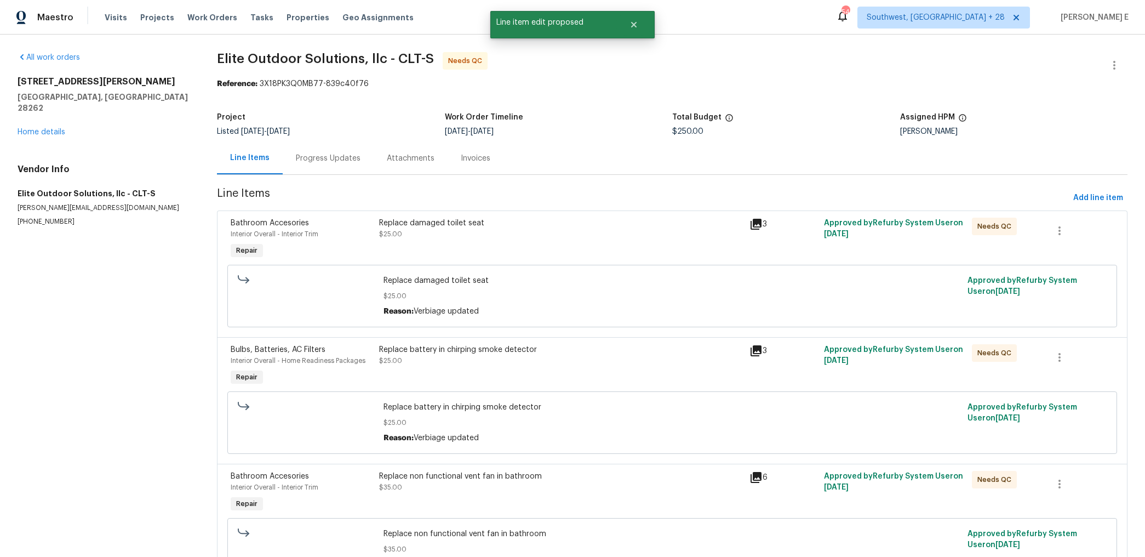
click at [332, 164] on div "Progress Updates" at bounding box center [328, 158] width 91 height 32
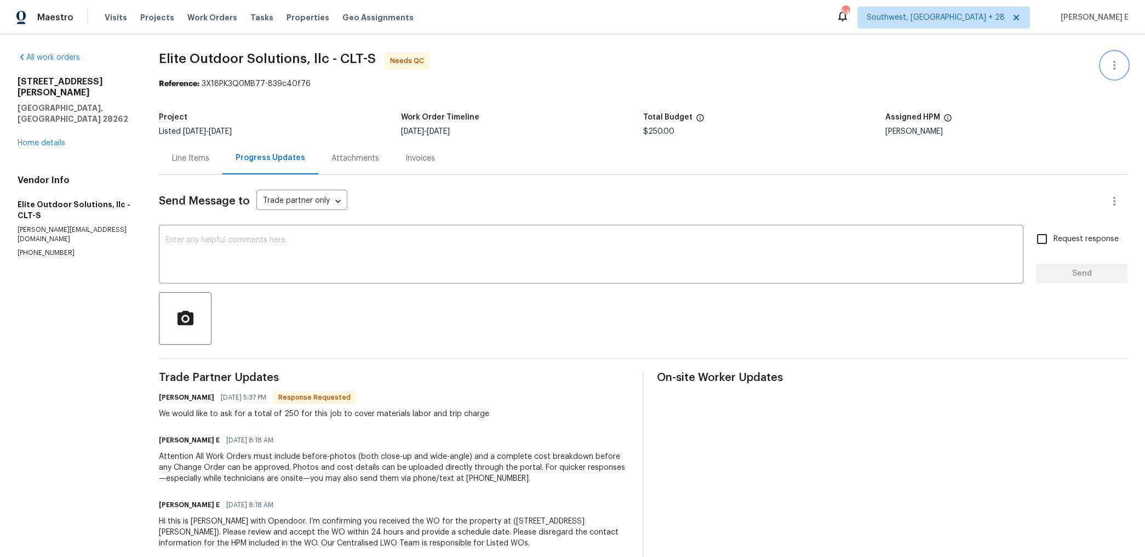
click at [805, 60] on icon "button" at bounding box center [1114, 65] width 13 height 13
click at [805, 63] on li "Edit" at bounding box center [1079, 65] width 118 height 18
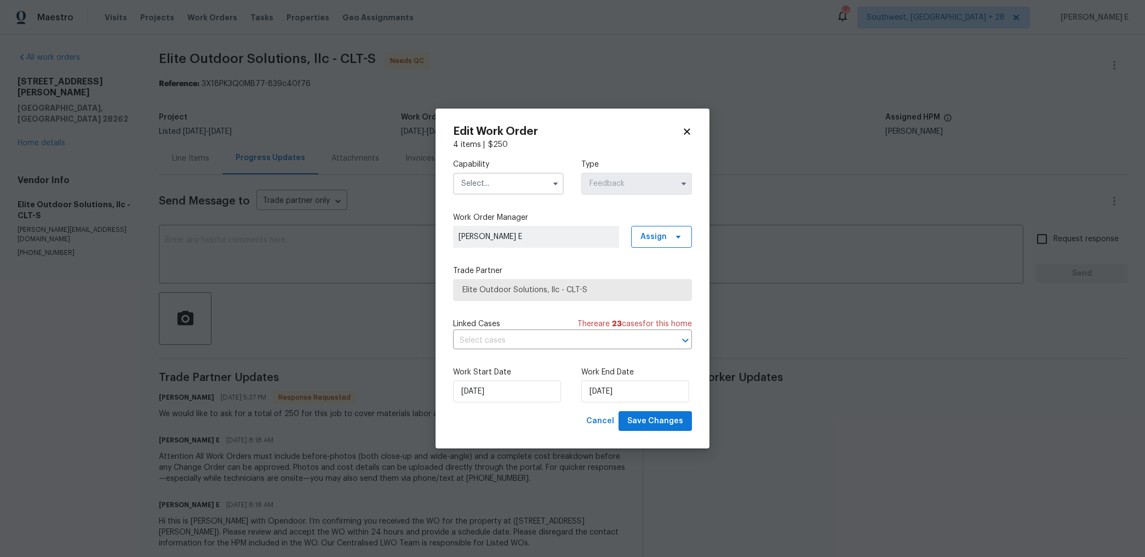
click at [489, 185] on input "text" at bounding box center [508, 184] width 111 height 22
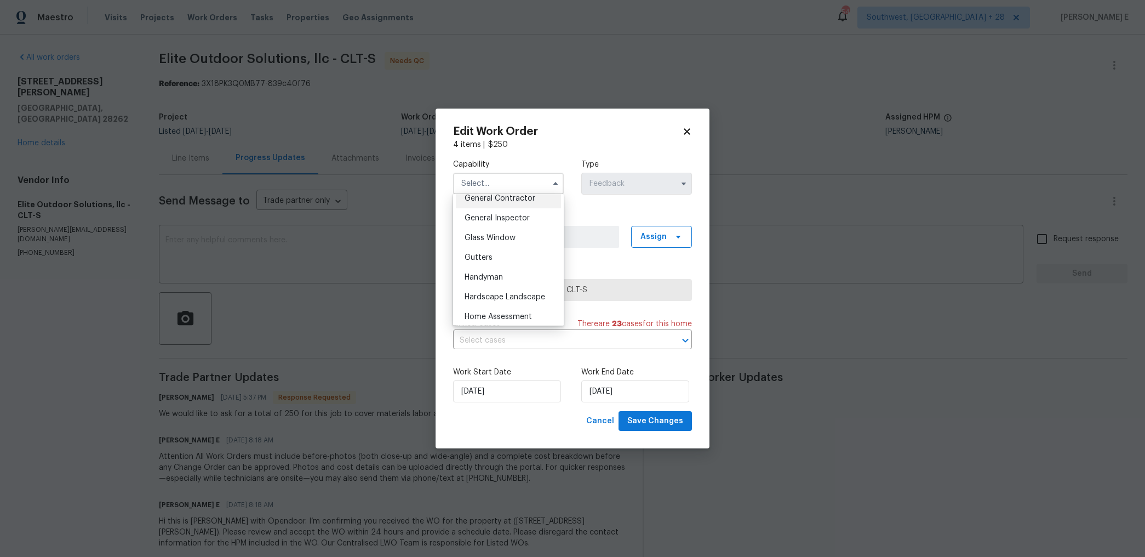
click at [512, 197] on span "General Contractor" at bounding box center [500, 199] width 71 height 8
type input "General Contractor"
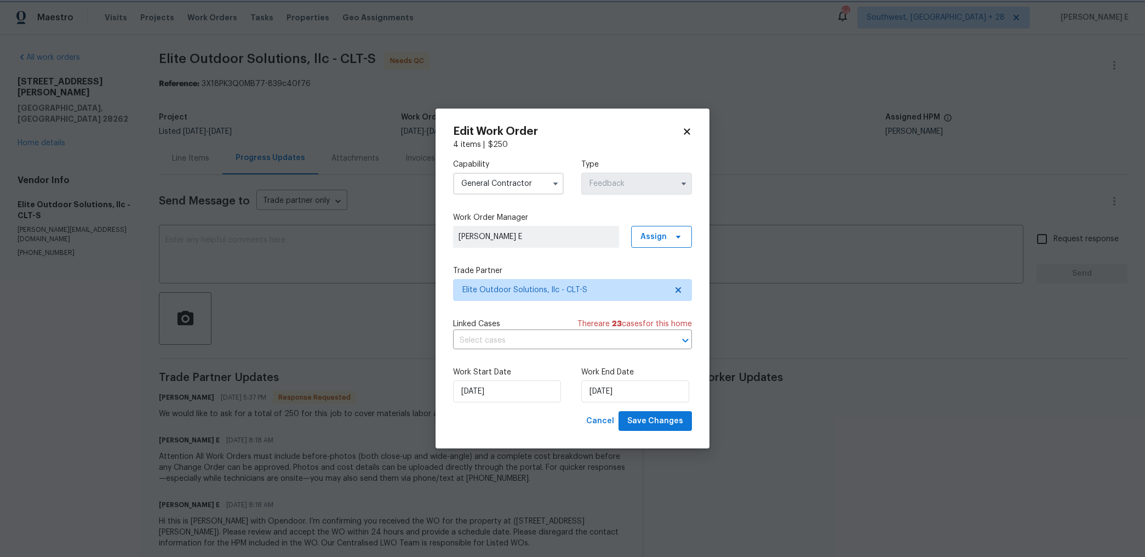
scroll to position [504, 0]
click at [512, 382] on input "07/10/2025" at bounding box center [507, 391] width 108 height 22
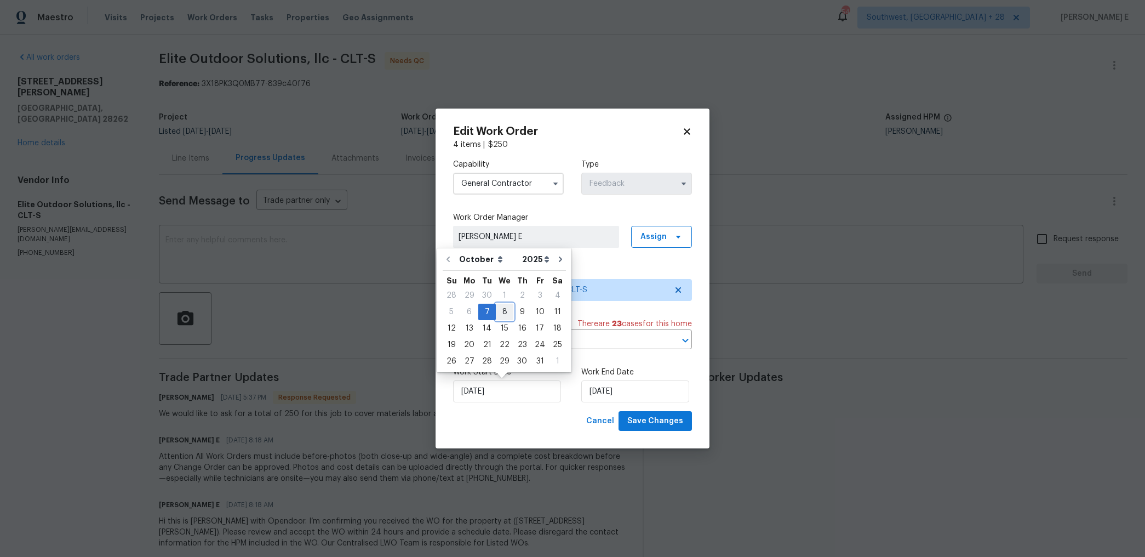
click at [502, 312] on div "8" at bounding box center [505, 311] width 18 height 15
type input "08/10/2025"
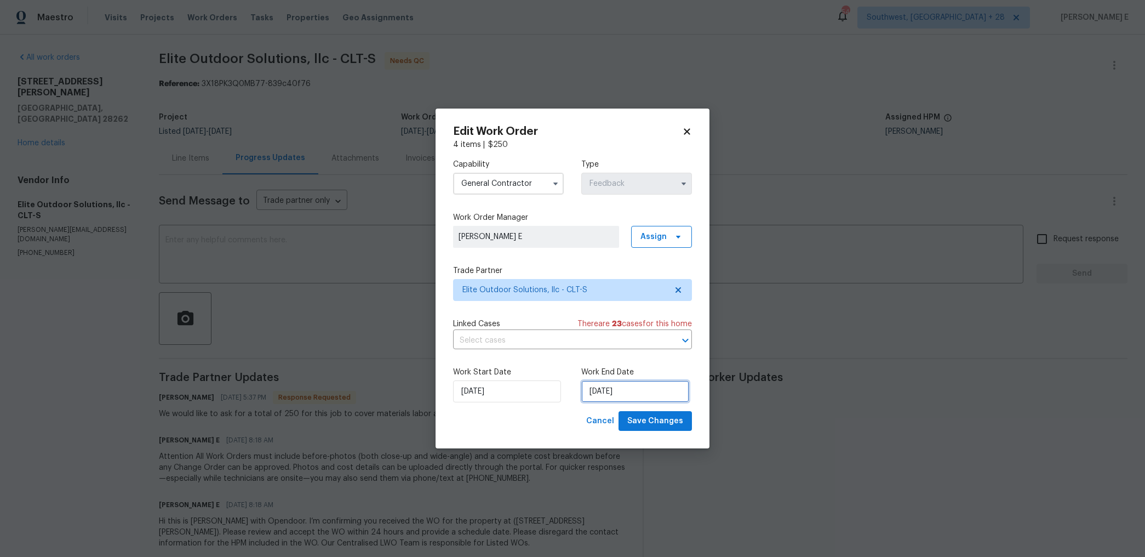
click at [633, 382] on input "09/10/2025" at bounding box center [635, 391] width 108 height 22
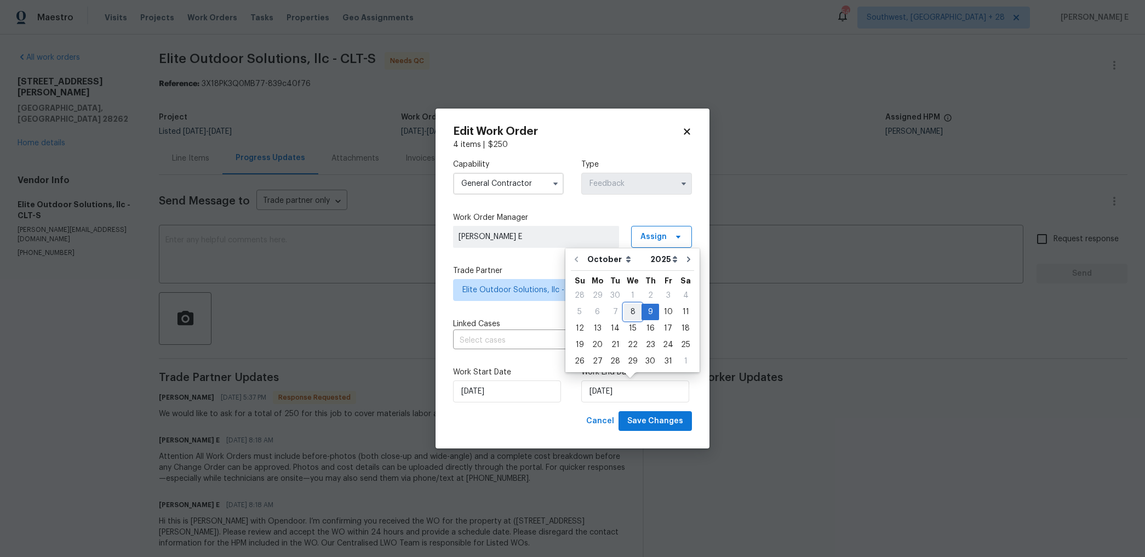
click at [629, 307] on div "8" at bounding box center [633, 311] width 18 height 15
type input "08/10/2025"
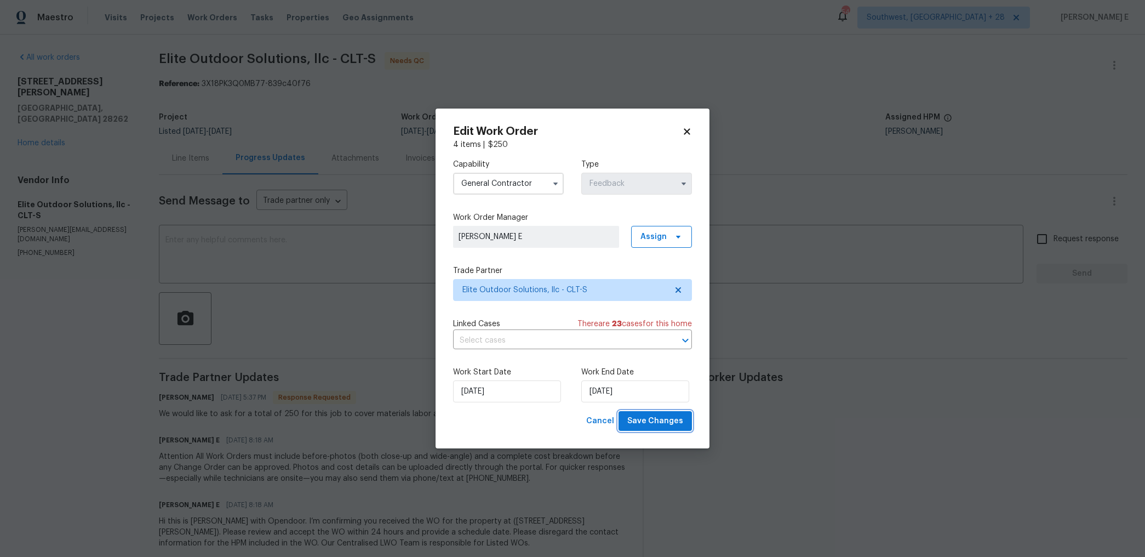
click at [672, 382] on span "Save Changes" at bounding box center [655, 421] width 56 height 14
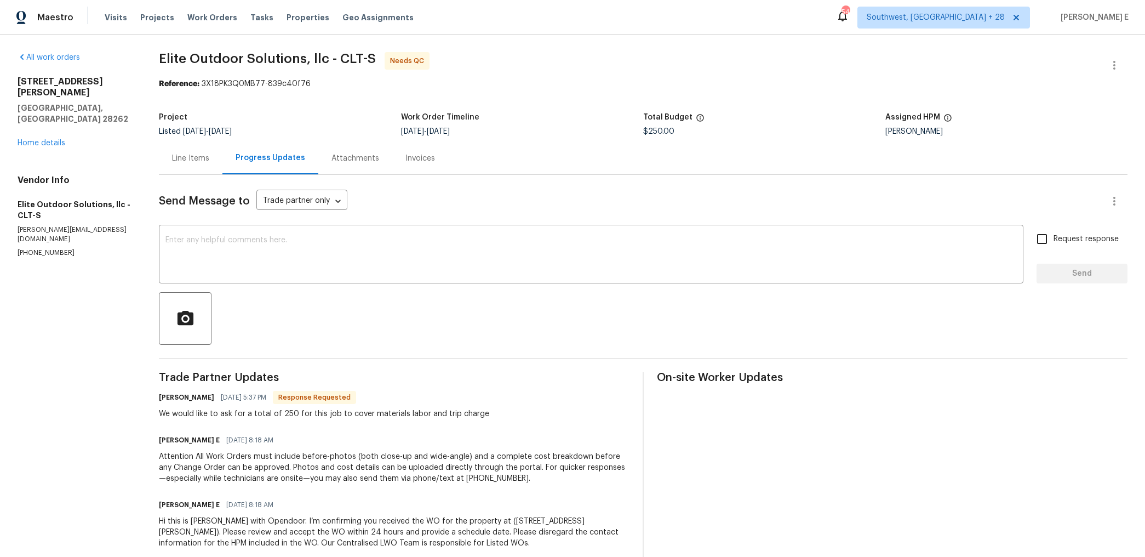
click at [169, 157] on div "Line Items" at bounding box center [191, 158] width 64 height 32
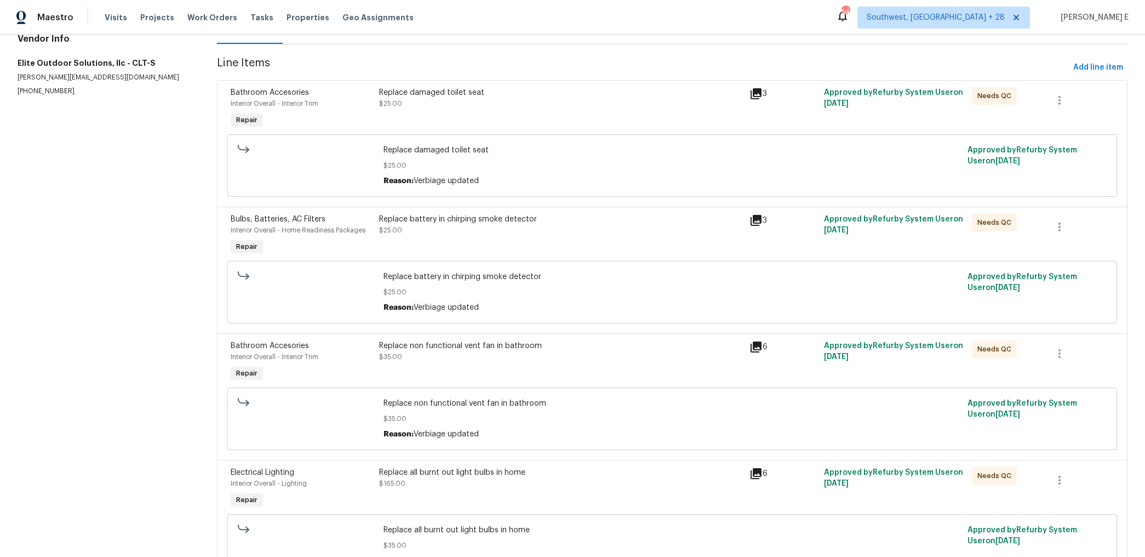
scroll to position [253, 0]
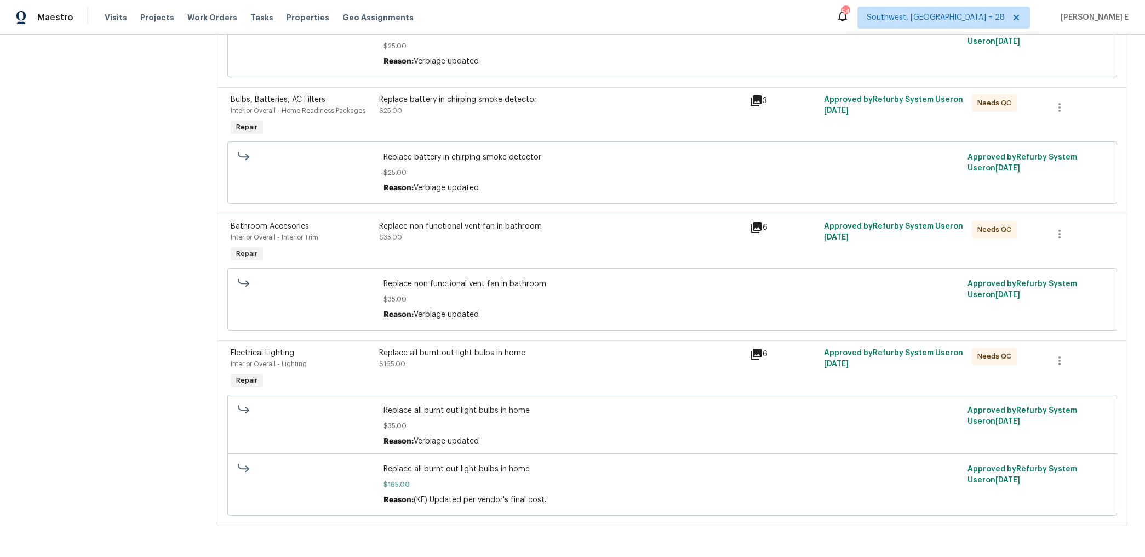
click at [392, 348] on div "Replace all burnt out light bulbs in home" at bounding box center [561, 352] width 364 height 11
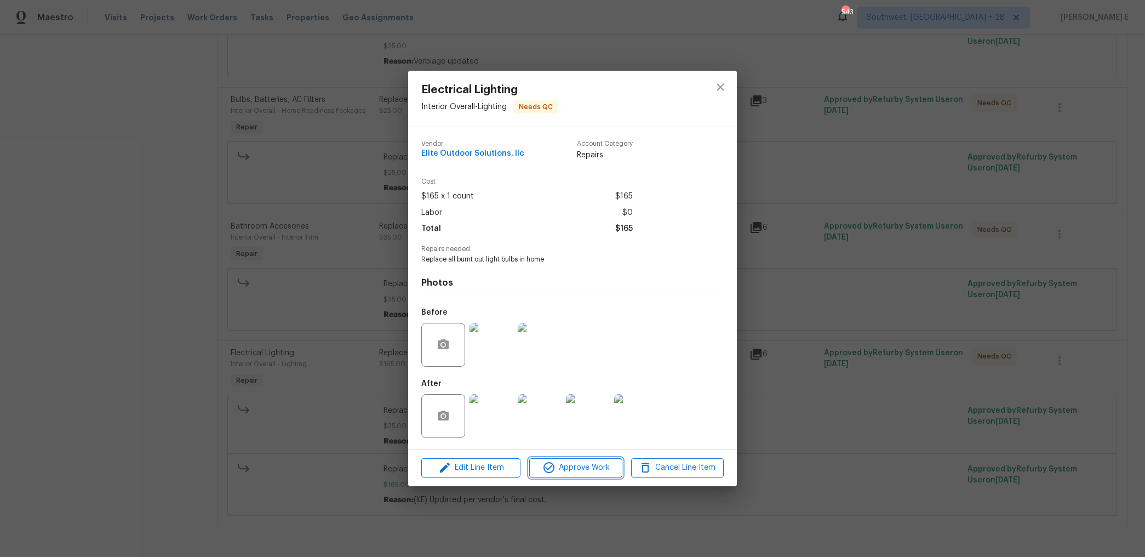
click at [557, 382] on span "Approve Work" at bounding box center [576, 468] width 86 height 14
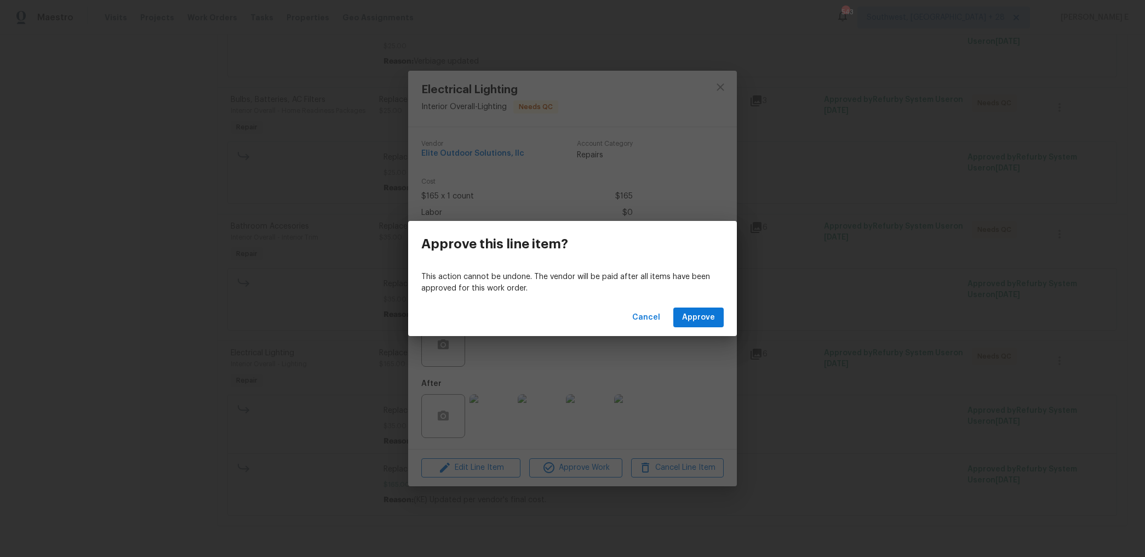
click at [690, 328] on div "Cancel Approve" at bounding box center [572, 318] width 329 height 38
click at [700, 315] on span "Approve" at bounding box center [698, 318] width 33 height 14
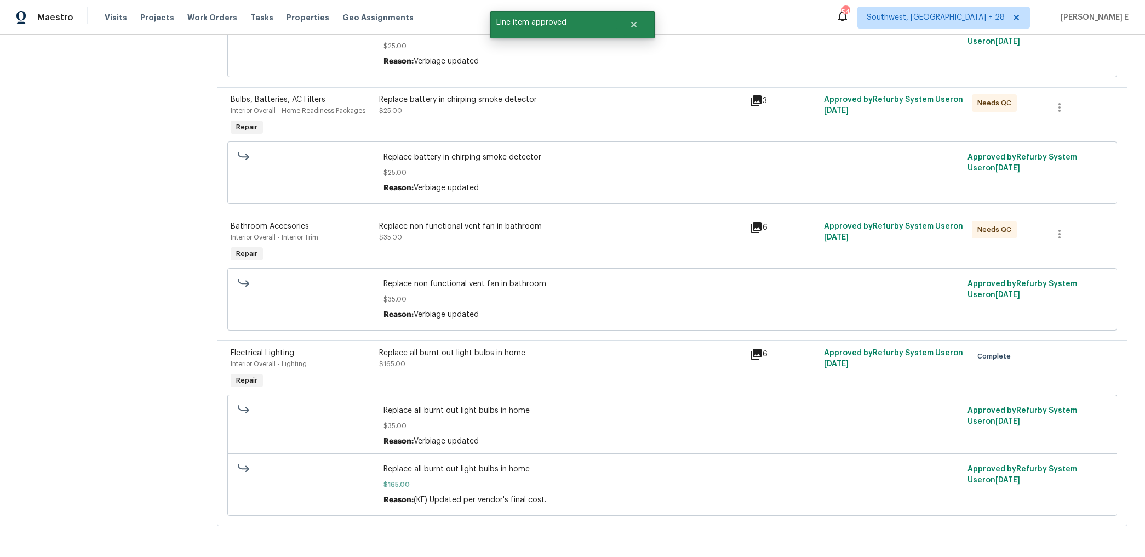
click at [595, 259] on div "Replace non functional vent fan in bathroom $35.00" at bounding box center [561, 243] width 371 height 50
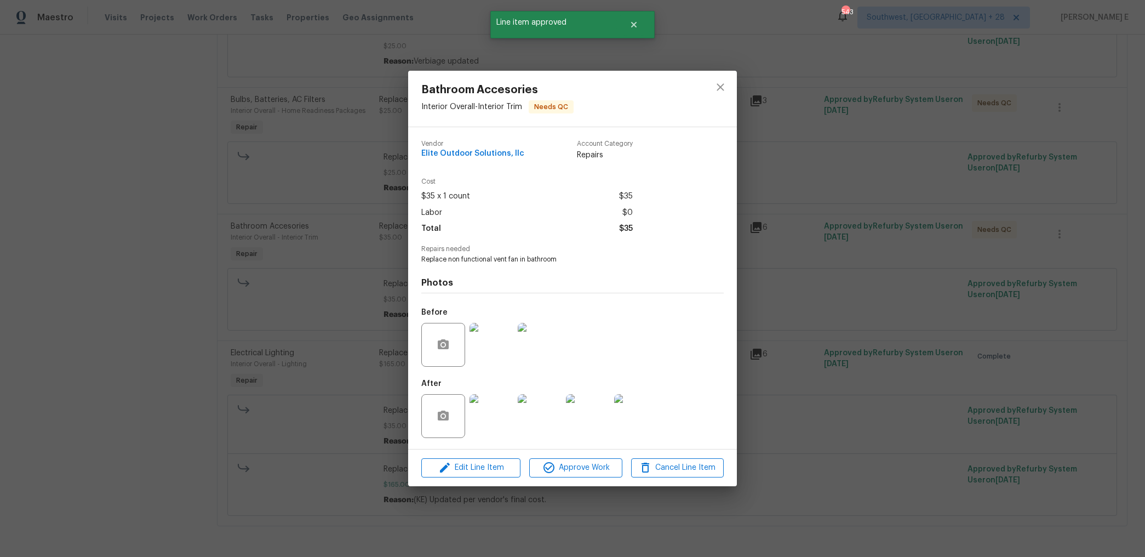
click at [558, 382] on div "Edit Line Item Approve Work Cancel Line Item" at bounding box center [572, 467] width 329 height 37
click at [574, 382] on span "Approve Work" at bounding box center [576, 468] width 86 height 14
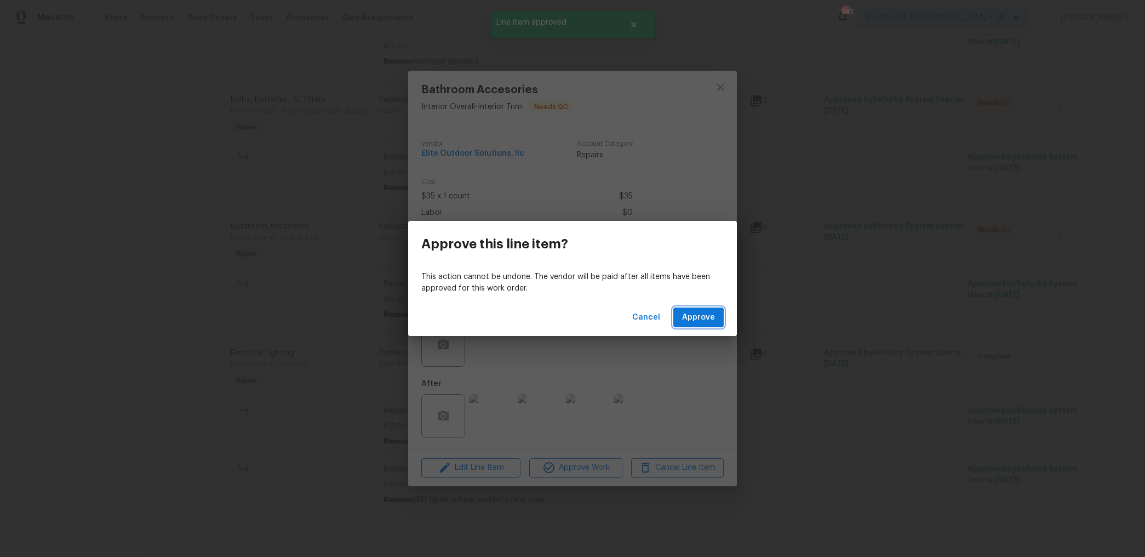
click at [700, 319] on span "Approve" at bounding box center [698, 318] width 33 height 14
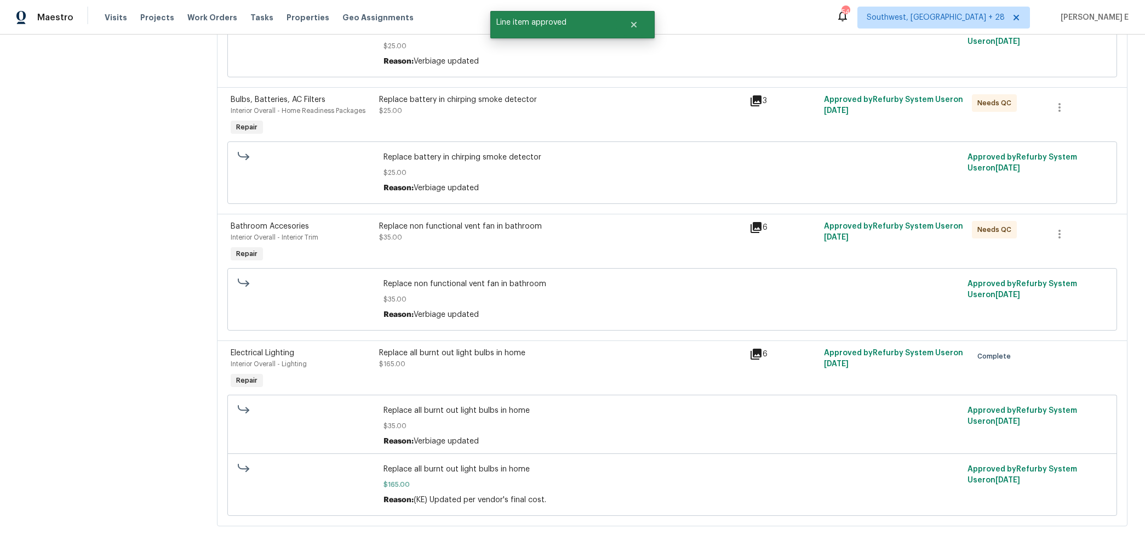
scroll to position [225, 0]
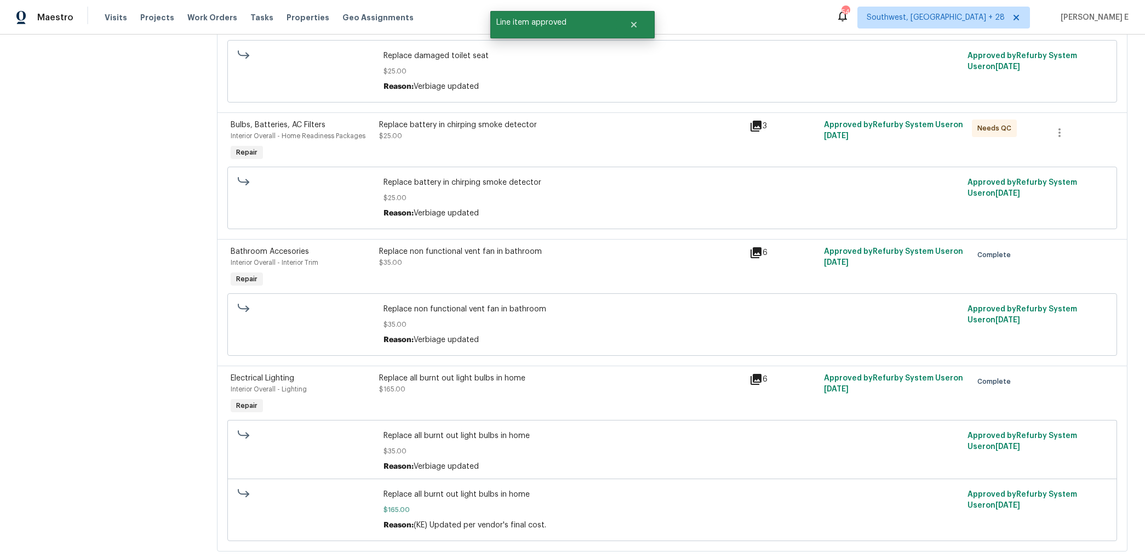
click at [683, 145] on div "Replace battery in chirping smoke detector $25.00" at bounding box center [561, 141] width 371 height 50
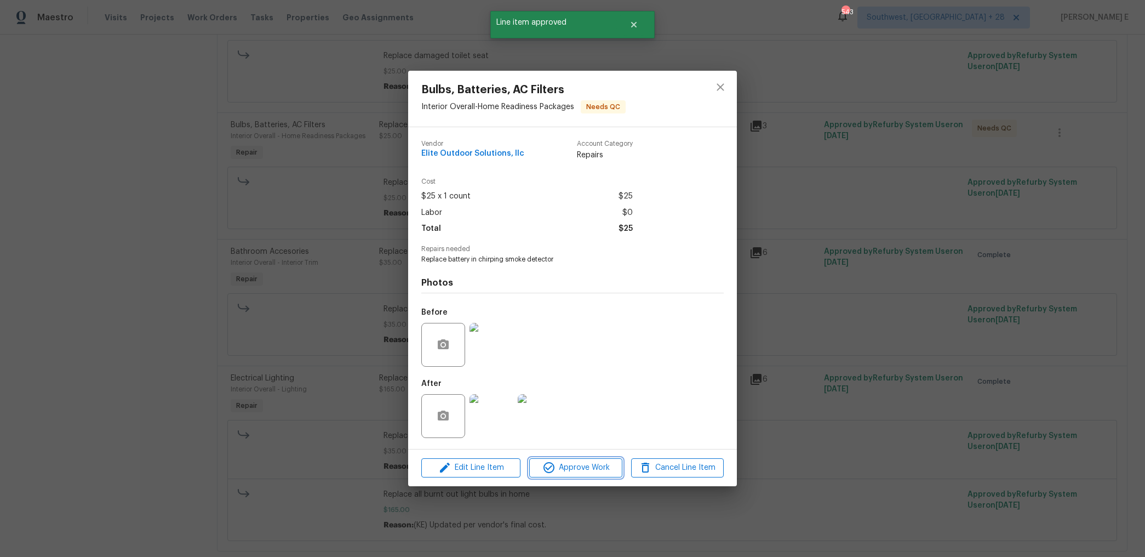
click at [583, 382] on span "Approve Work" at bounding box center [576, 468] width 86 height 14
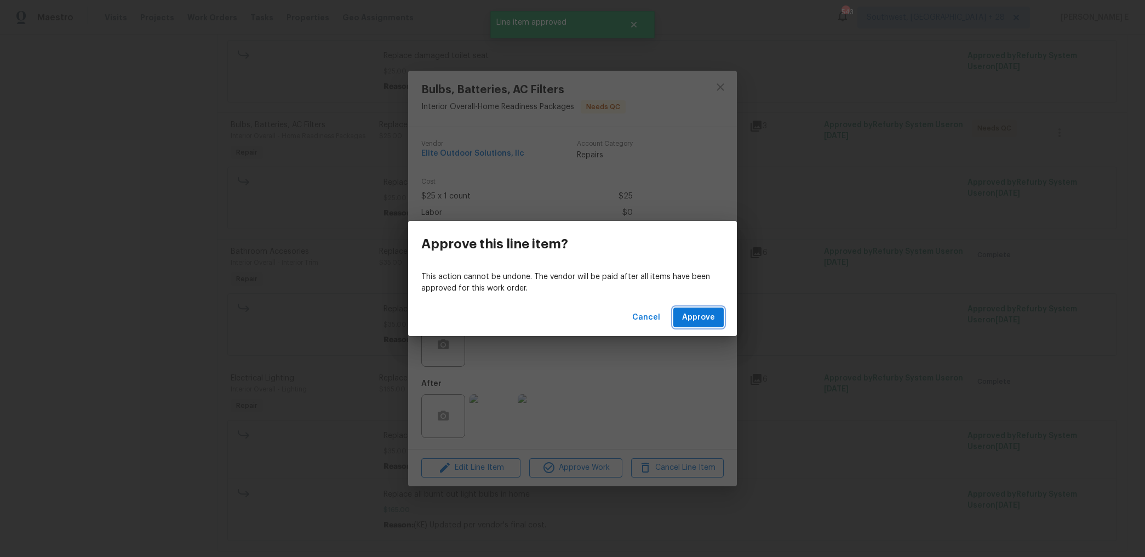
click at [700, 321] on span "Approve" at bounding box center [698, 318] width 33 height 14
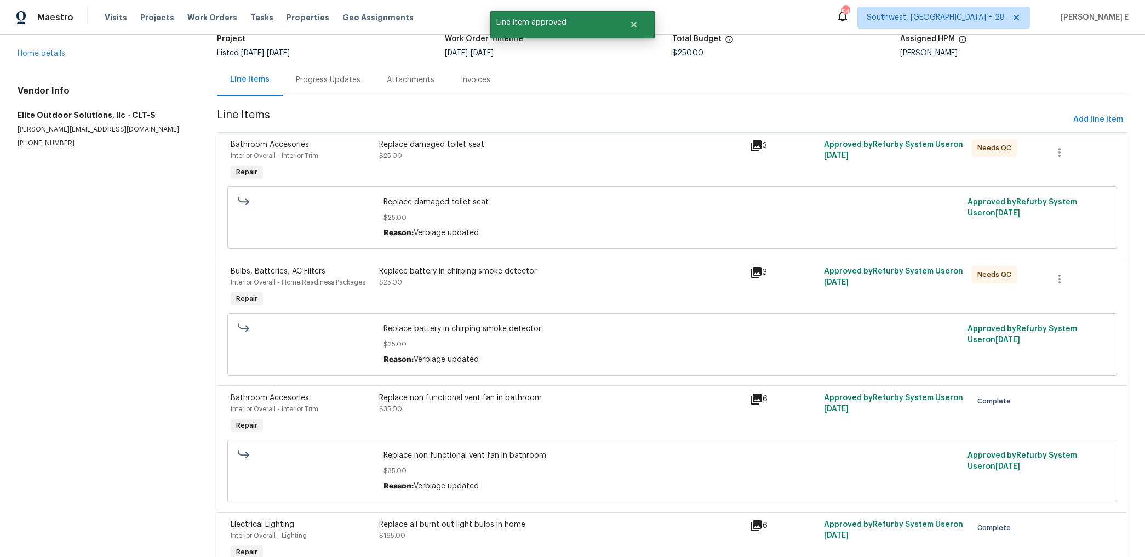
scroll to position [76, 0]
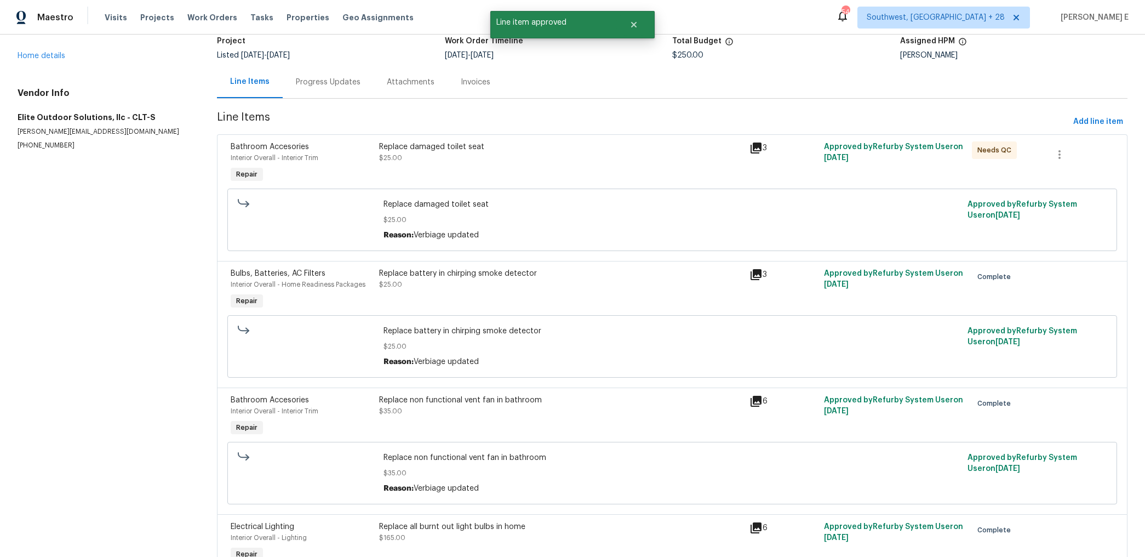
click at [648, 146] on div "Replace damaged toilet seat" at bounding box center [561, 146] width 364 height 11
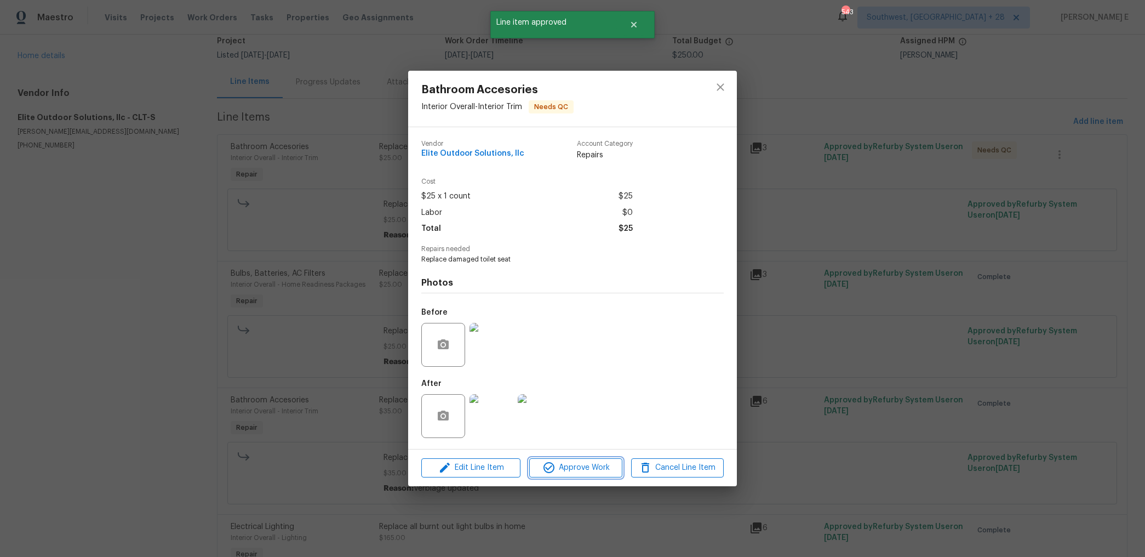
click at [562, 382] on span "Approve Work" at bounding box center [576, 468] width 86 height 14
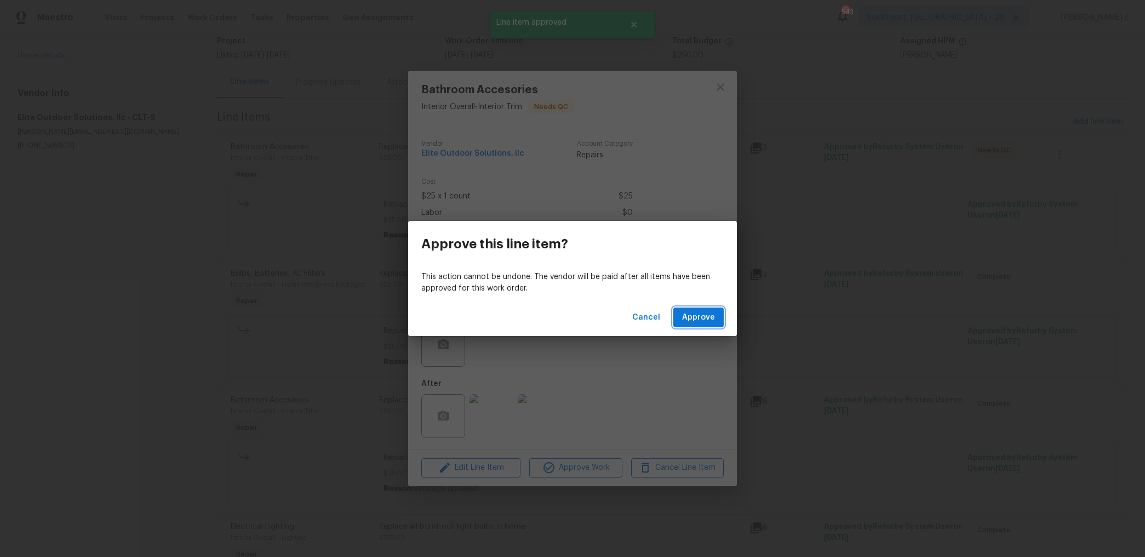
click at [712, 317] on span "Approve" at bounding box center [698, 318] width 33 height 14
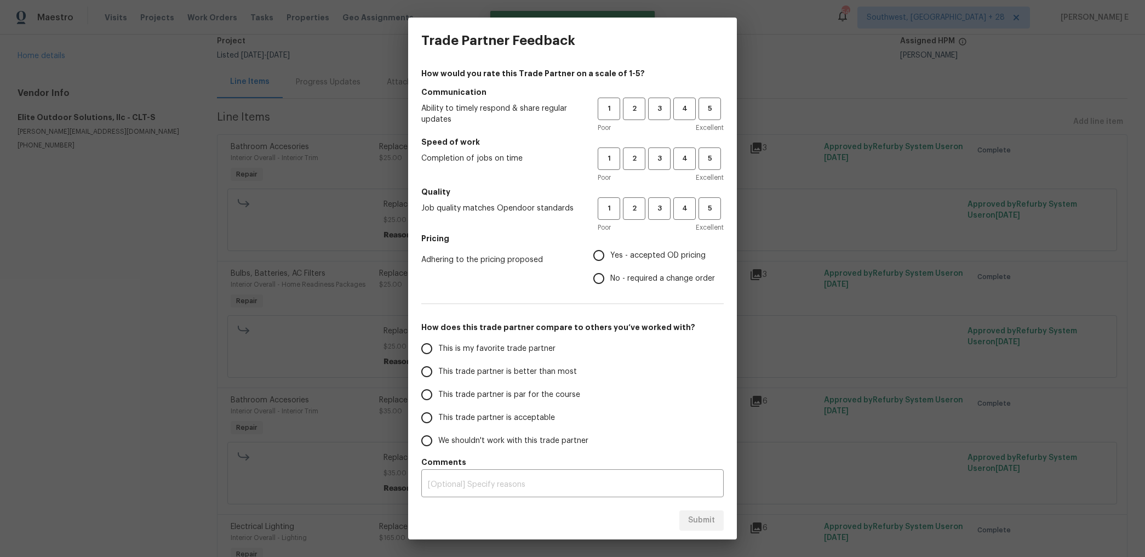
click at [652, 120] on div "1 2 3 4 5 Poor Excellent" at bounding box center [661, 116] width 126 height 36
click at [658, 116] on button "3" at bounding box center [659, 109] width 22 height 22
click at [653, 169] on button "3" at bounding box center [659, 158] width 22 height 22
click at [648, 217] on button "3" at bounding box center [659, 208] width 22 height 22
click at [662, 214] on span "3" at bounding box center [659, 208] width 21 height 13
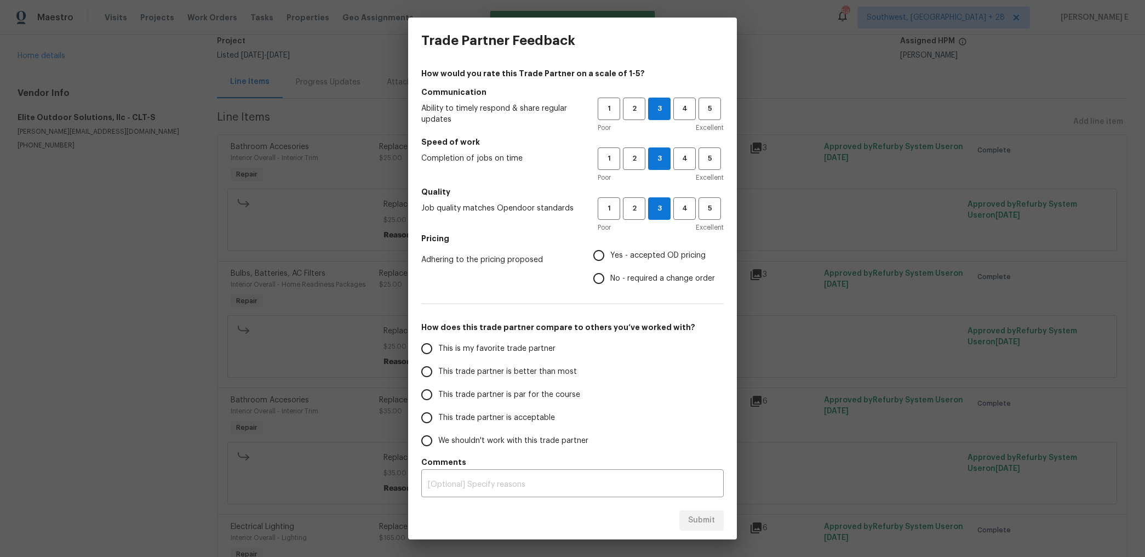
click at [612, 286] on label "No - required a change order" at bounding box center [651, 278] width 128 height 23
click at [610, 286] on input "No - required a change order" at bounding box center [598, 278] width 23 height 23
radio input "true"
click at [488, 382] on span "This trade partner is par for the course" at bounding box center [509, 395] width 142 height 12
click at [438, 382] on input "This trade partner is par for the course" at bounding box center [426, 394] width 23 height 23
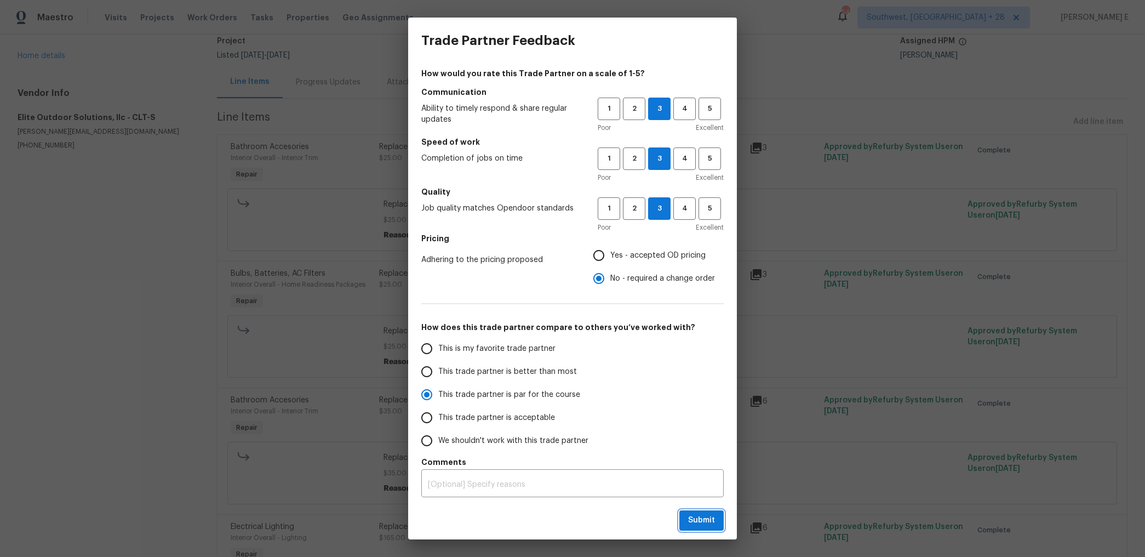
click at [698, 382] on span "Submit" at bounding box center [701, 520] width 27 height 14
radio input "true"
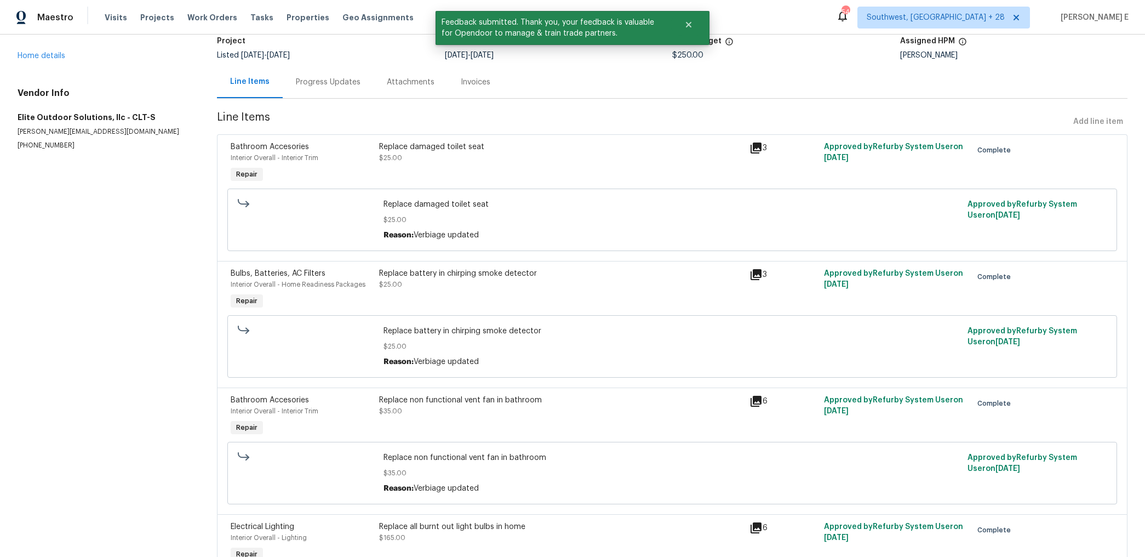
click at [335, 76] on div "Progress Updates" at bounding box center [328, 82] width 91 height 32
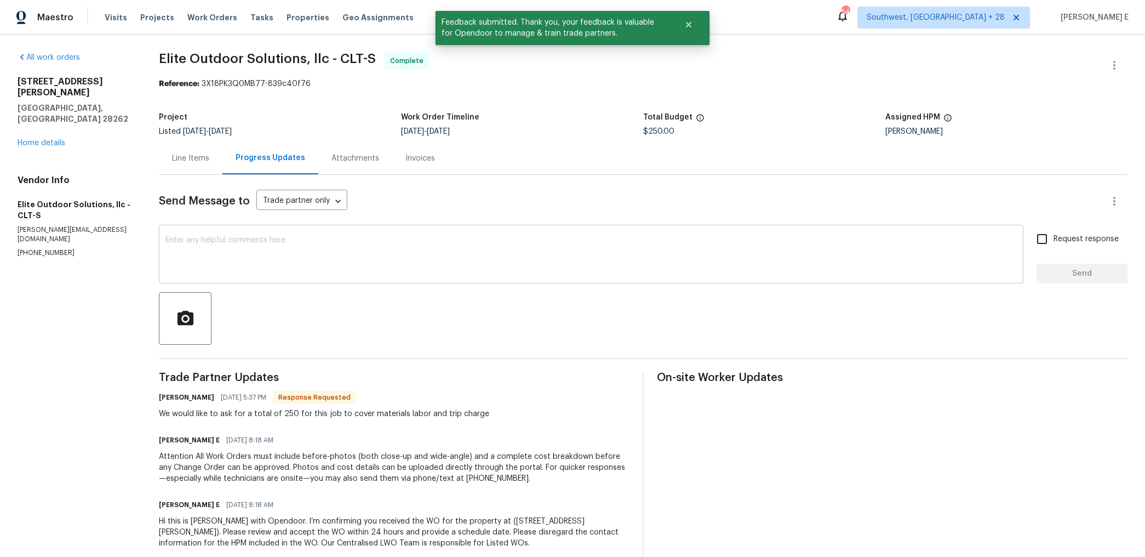
click at [472, 251] on textarea at bounding box center [591, 255] width 852 height 38
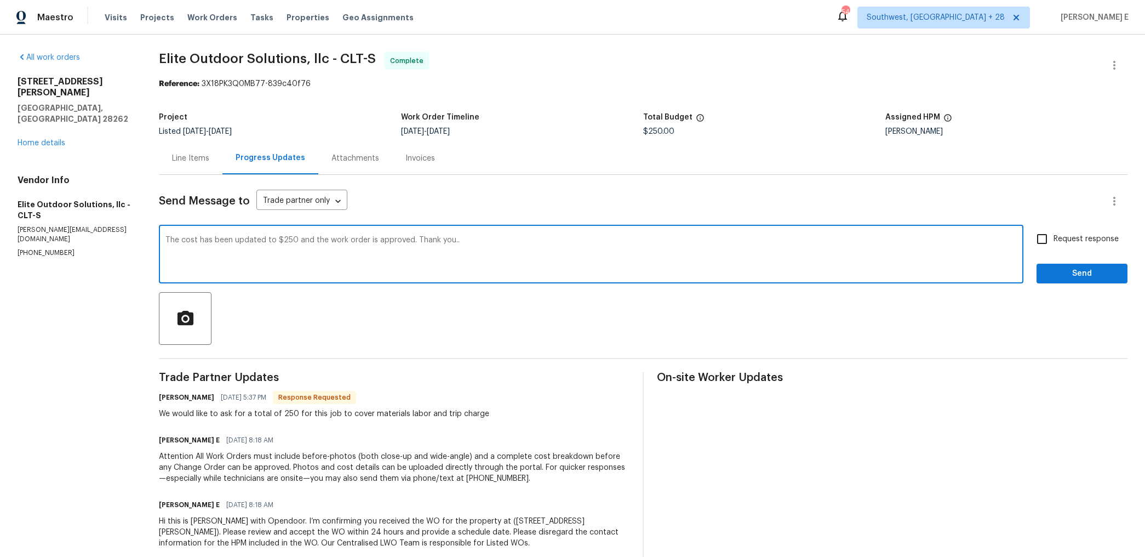
scroll to position [23, 0]
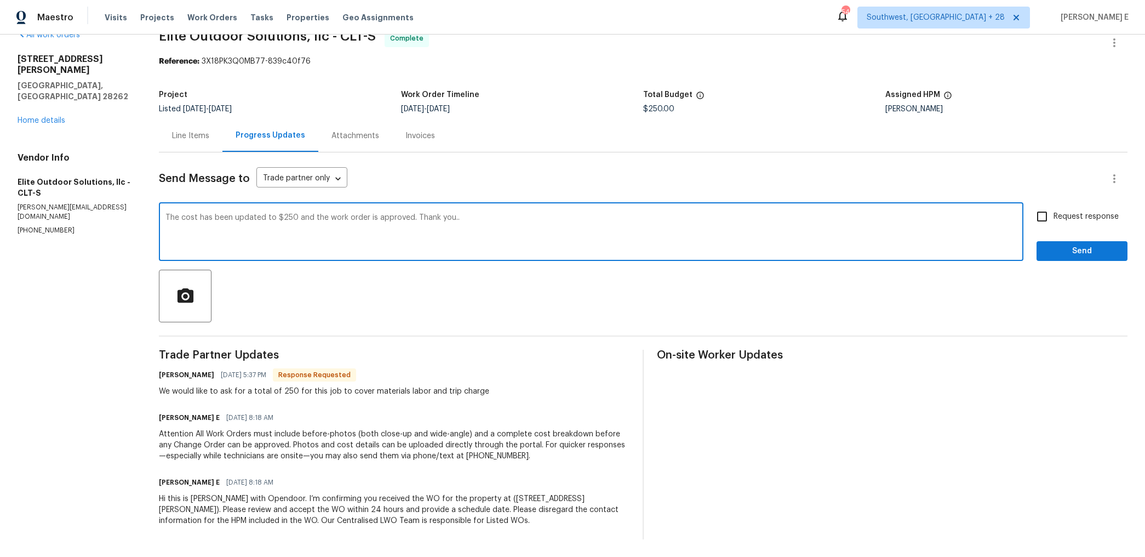
type textarea "The cost has been updated to $250 and the work order is approved. Thank you.."
click at [805, 216] on input "Request response" at bounding box center [1042, 216] width 23 height 23
checkbox input "true"
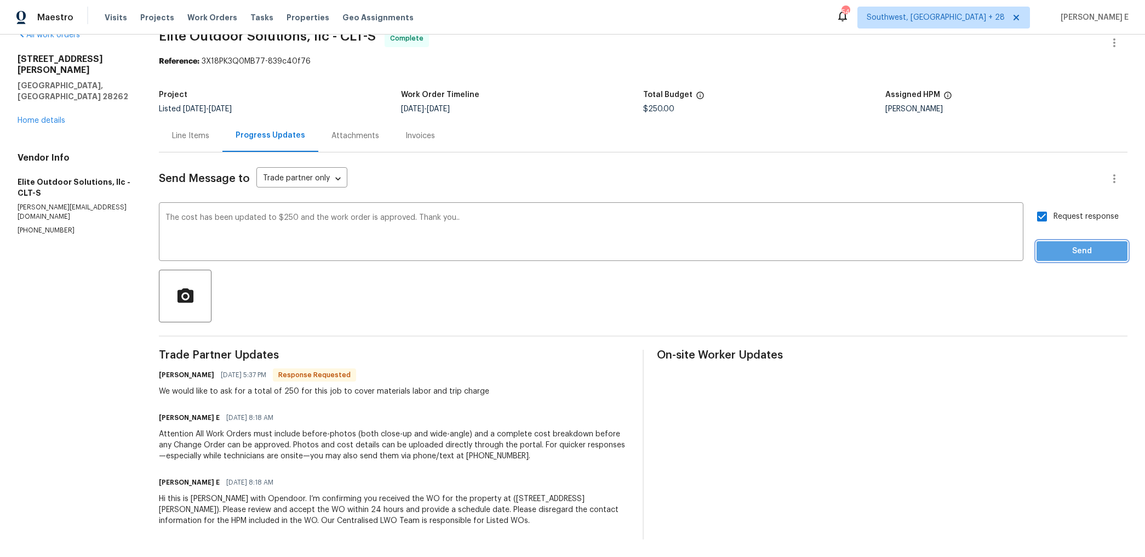
click at [805, 254] on span "Send" at bounding box center [1081, 251] width 73 height 14
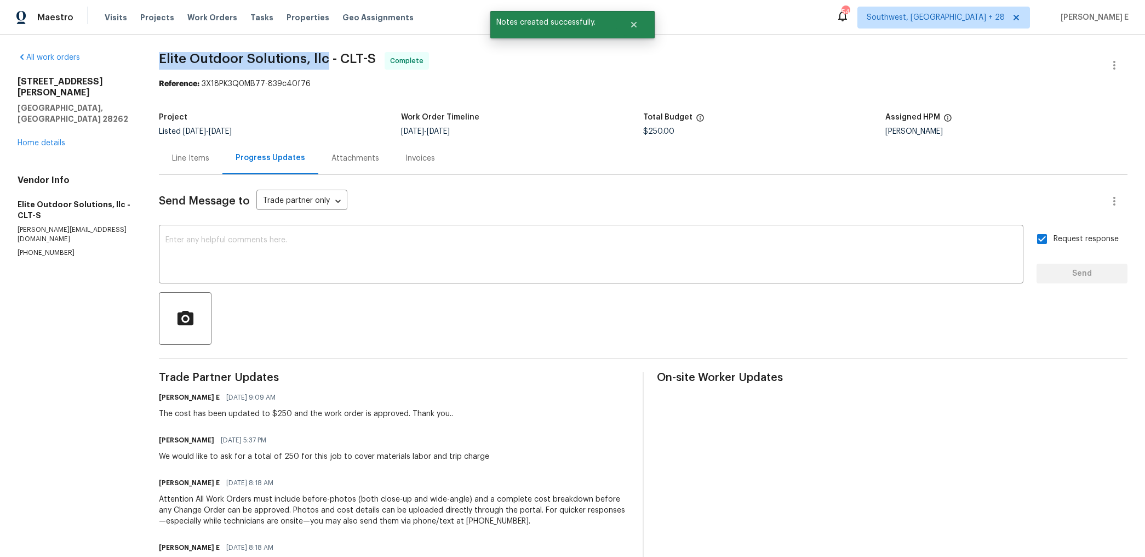
drag, startPoint x: 161, startPoint y: 61, endPoint x: 327, endPoint y: 61, distance: 166.6
click at [327, 61] on div "All work orders 3155 Golden Dale Ln Charlotte, NC 28262 Home details Vendor Inf…" at bounding box center [572, 328] width 1145 height 587
copy span "Elite Outdoor Solutions, llc"
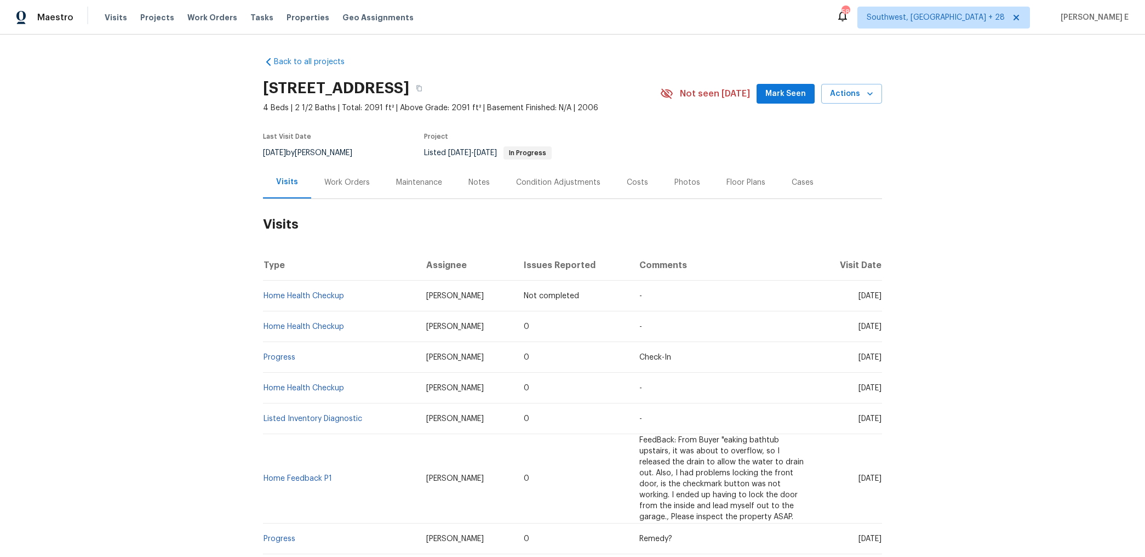
click at [347, 188] on div "Work Orders" at bounding box center [347, 182] width 72 height 32
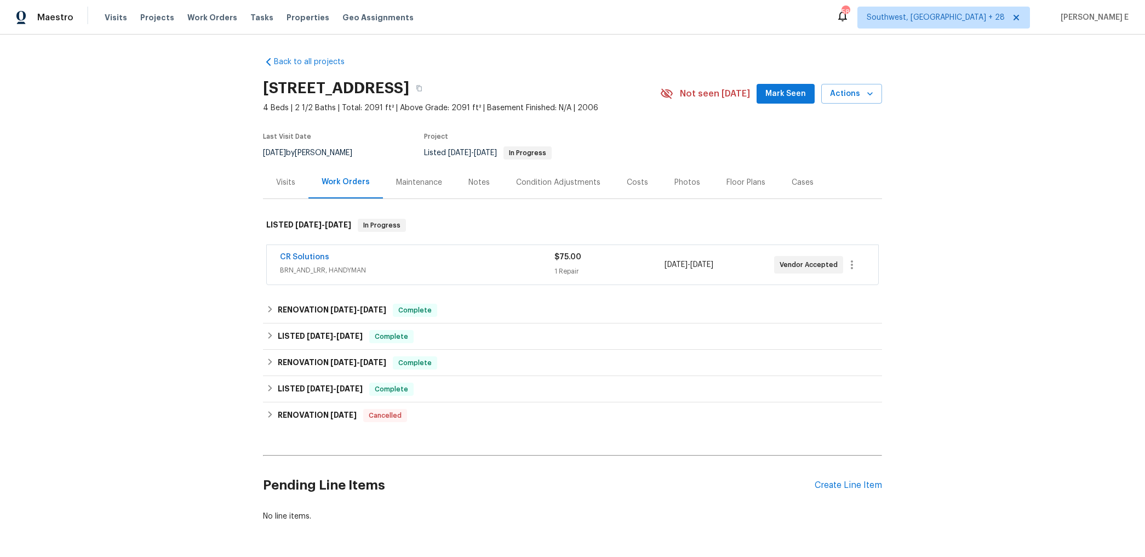
scroll to position [33, 0]
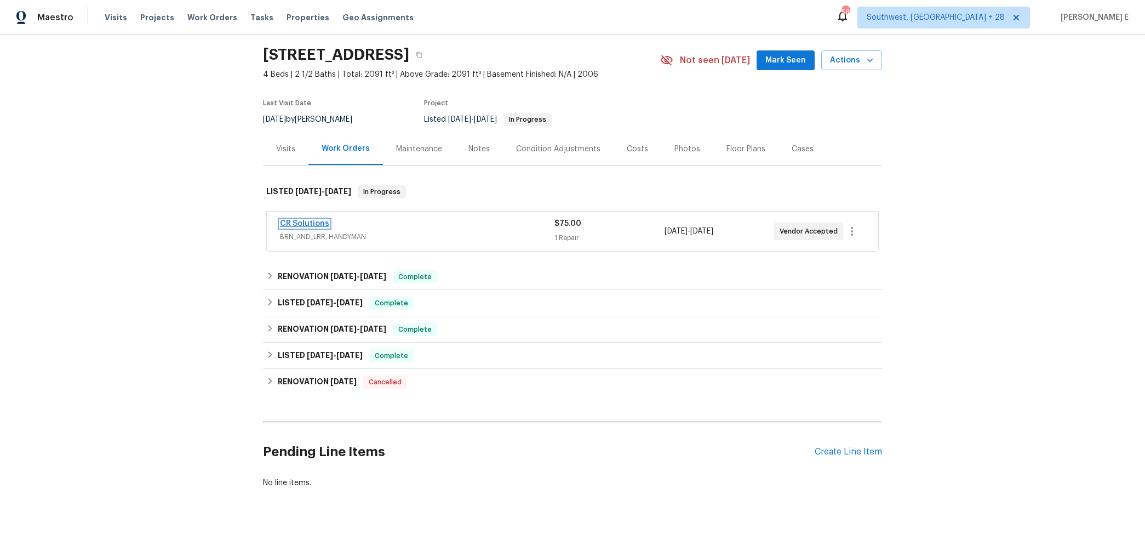
click at [317, 220] on link "CR Solutions" at bounding box center [304, 224] width 49 height 8
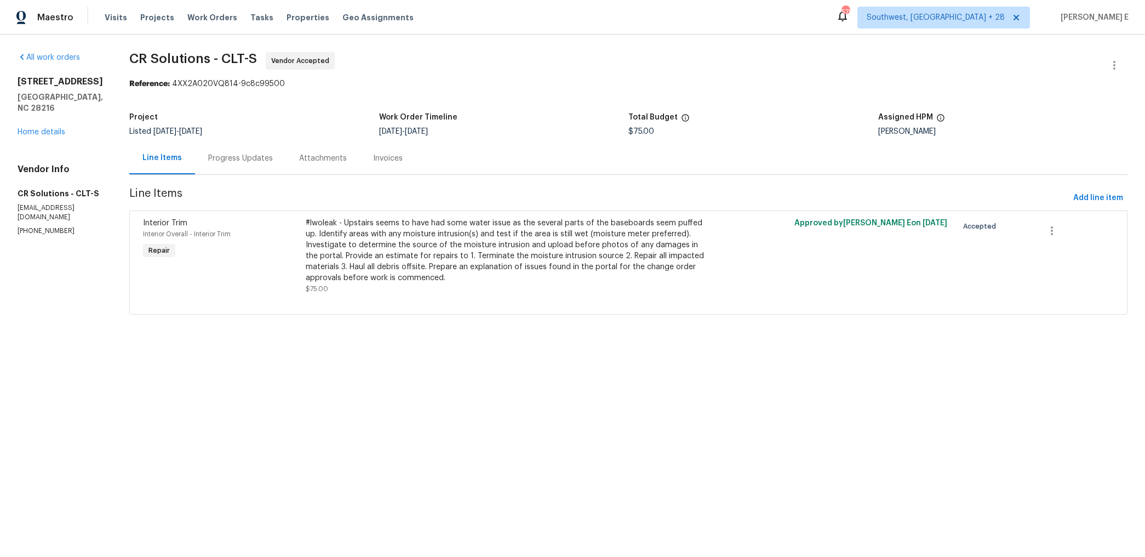
click at [249, 153] on div "Progress Updates" at bounding box center [240, 158] width 65 height 11
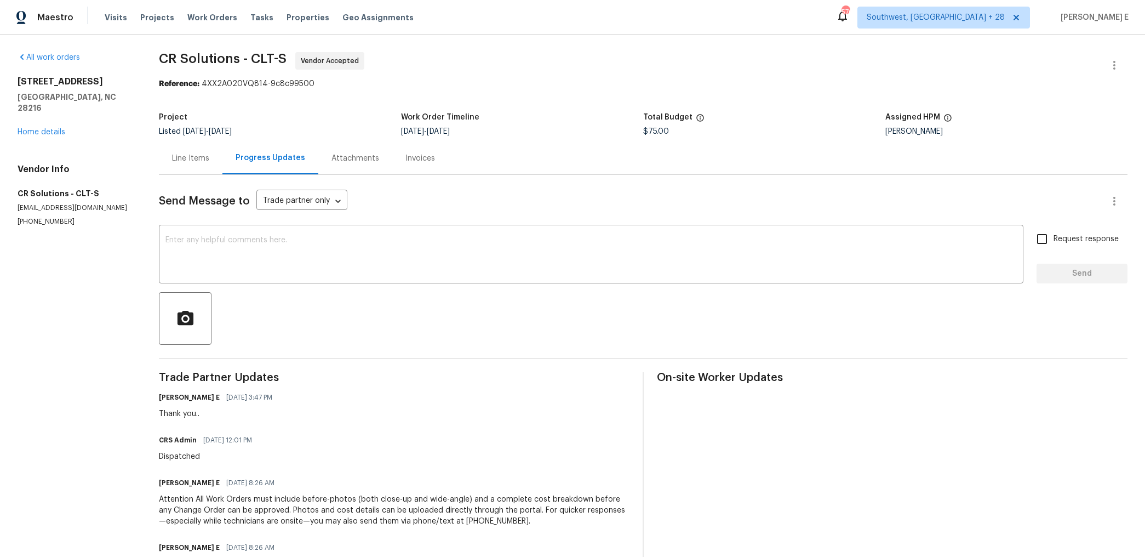
click at [208, 167] on div "Line Items" at bounding box center [191, 158] width 64 height 32
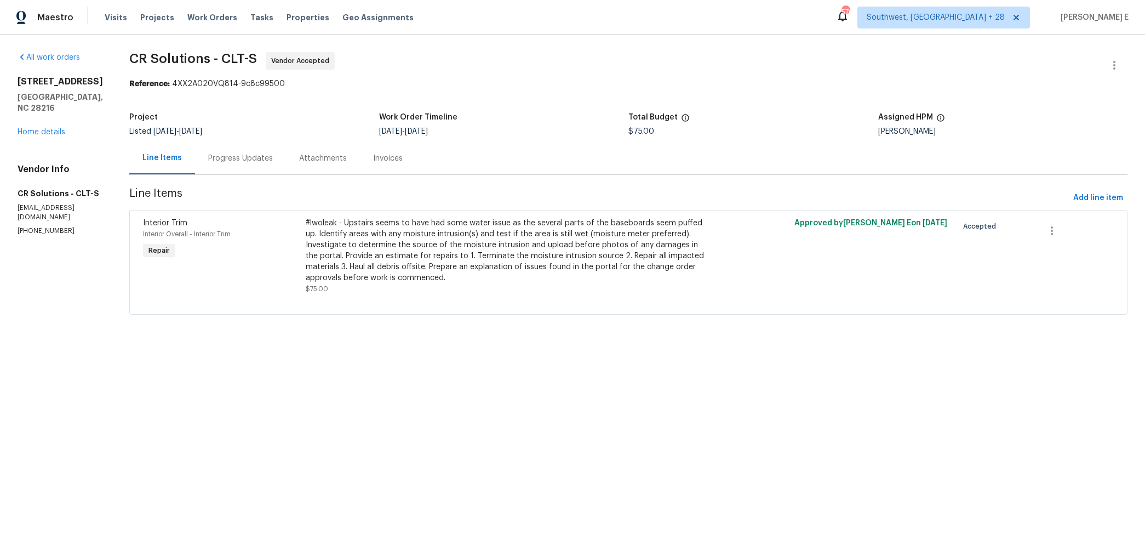
click at [227, 158] on div "Progress Updates" at bounding box center [240, 158] width 65 height 11
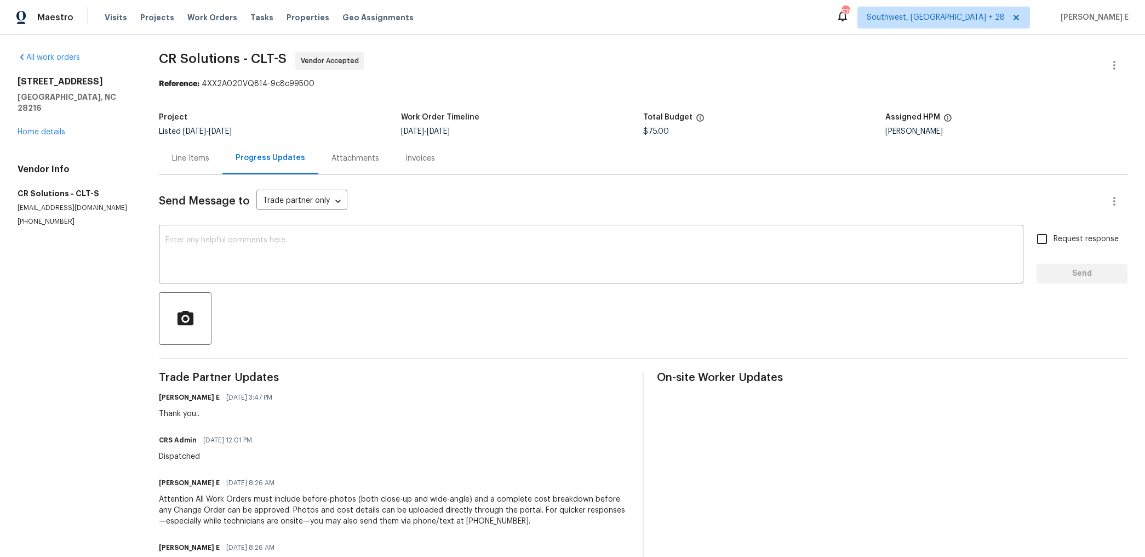
click at [190, 153] on div "Line Items" at bounding box center [190, 158] width 37 height 11
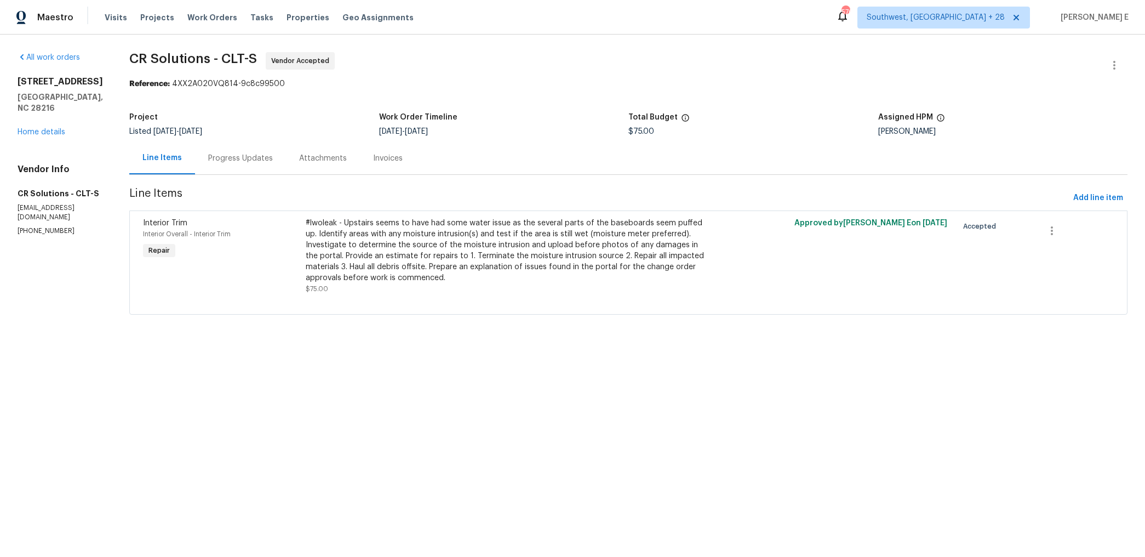
click at [210, 175] on section "CR Solutions - CLT-S Vendor Accepted Reference: 4XX2A020VQ814-9c8c99500 Project…" at bounding box center [628, 190] width 998 height 276
click at [238, 158] on div "Progress Updates" at bounding box center [240, 158] width 65 height 11
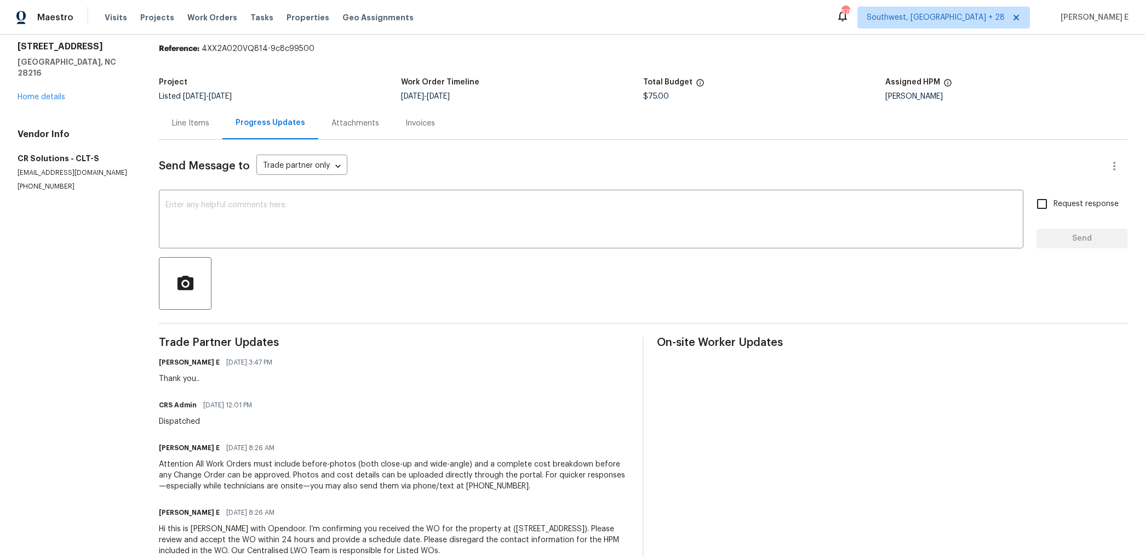
scroll to position [66, 0]
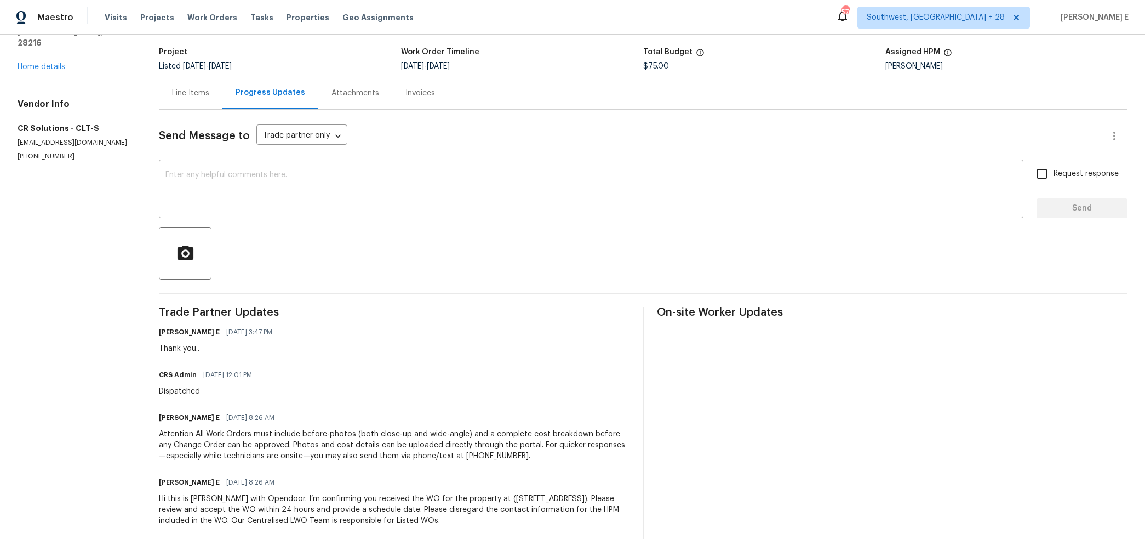
click at [592, 179] on textarea at bounding box center [591, 190] width 852 height 38
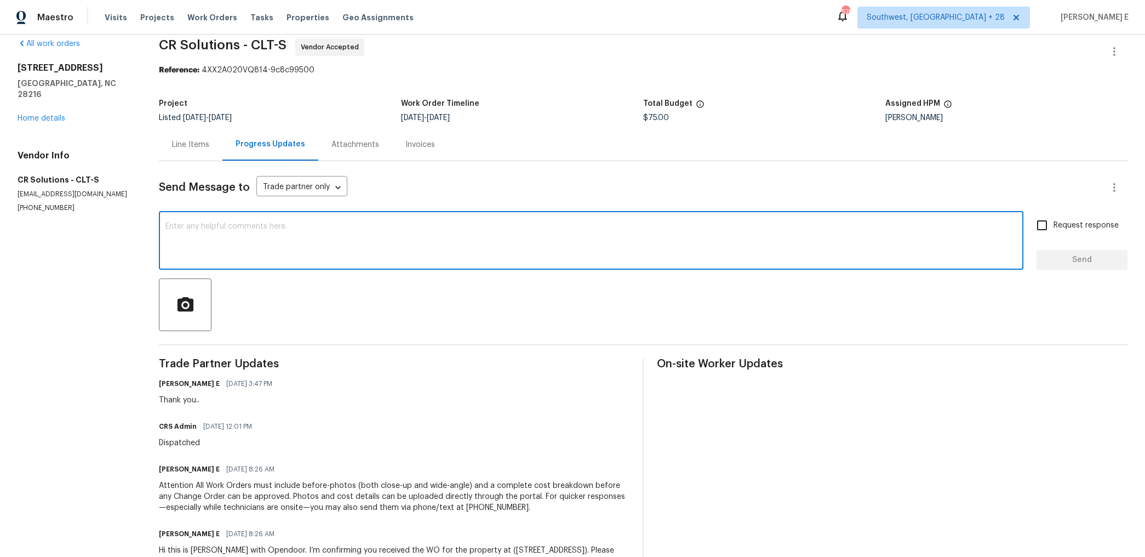
scroll to position [15, 0]
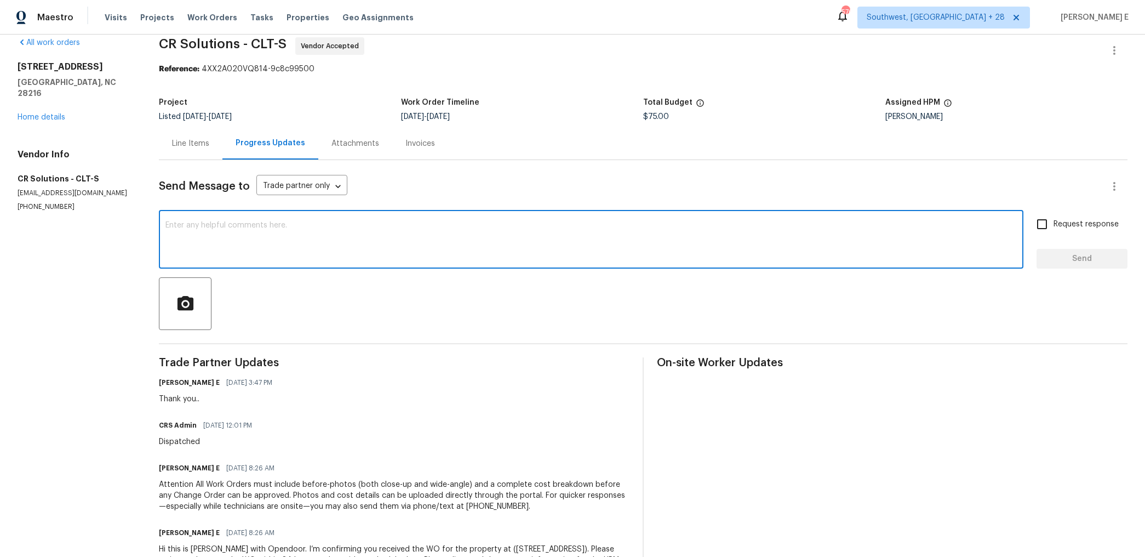
paste textarea "Just checking—do you have a scheduled date for this yet?"
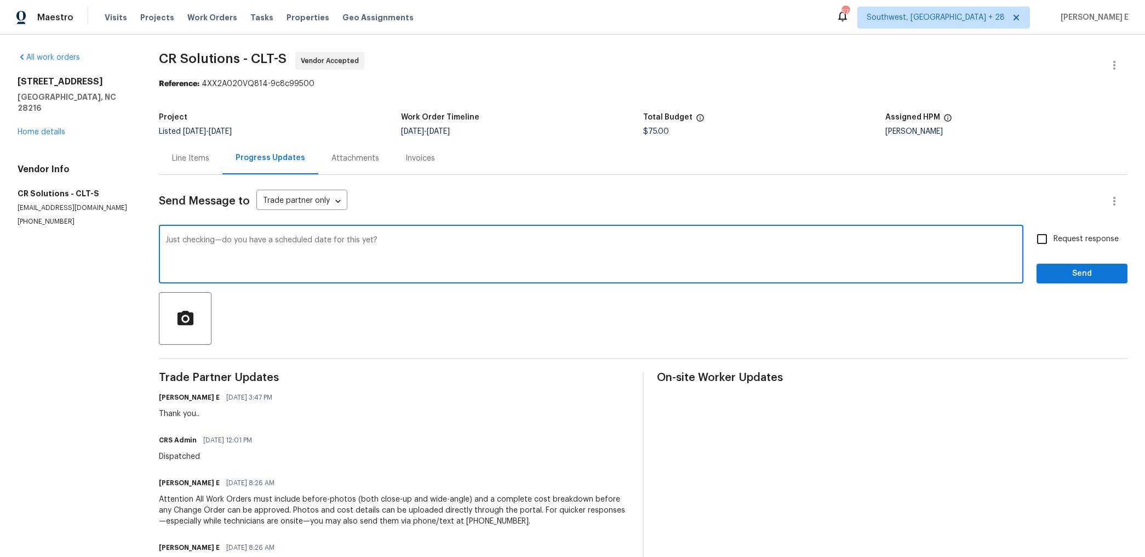
type textarea "Just checking—do you have a scheduled date for this yet?"
click at [1055, 243] on span "Request response" at bounding box center [1086, 239] width 65 height 12
click at [1054, 243] on input "Request response" at bounding box center [1042, 238] width 23 height 23
checkbox input "true"
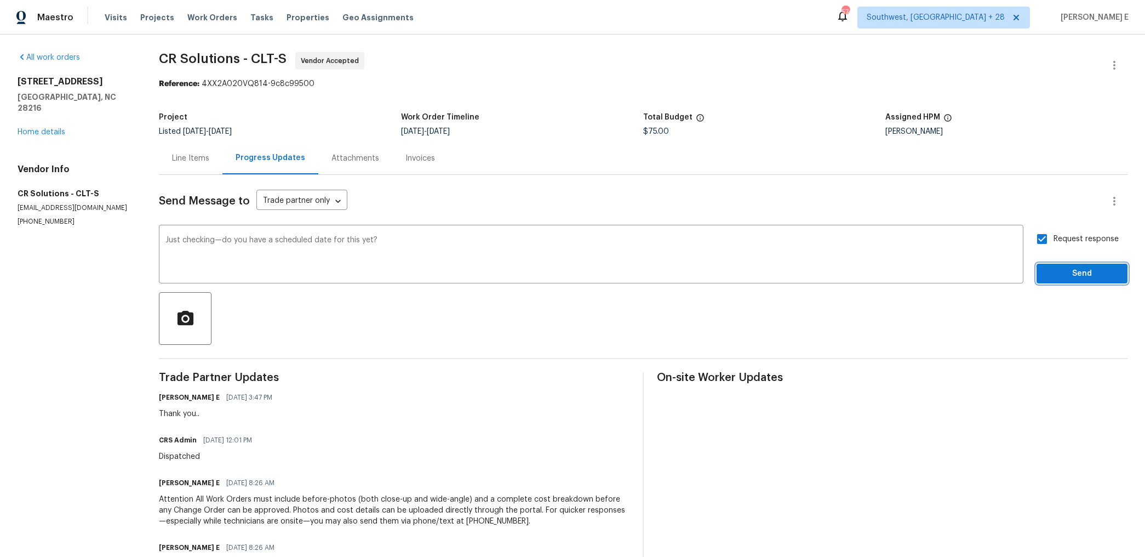
click at [1056, 269] on span "Send" at bounding box center [1081, 274] width 73 height 14
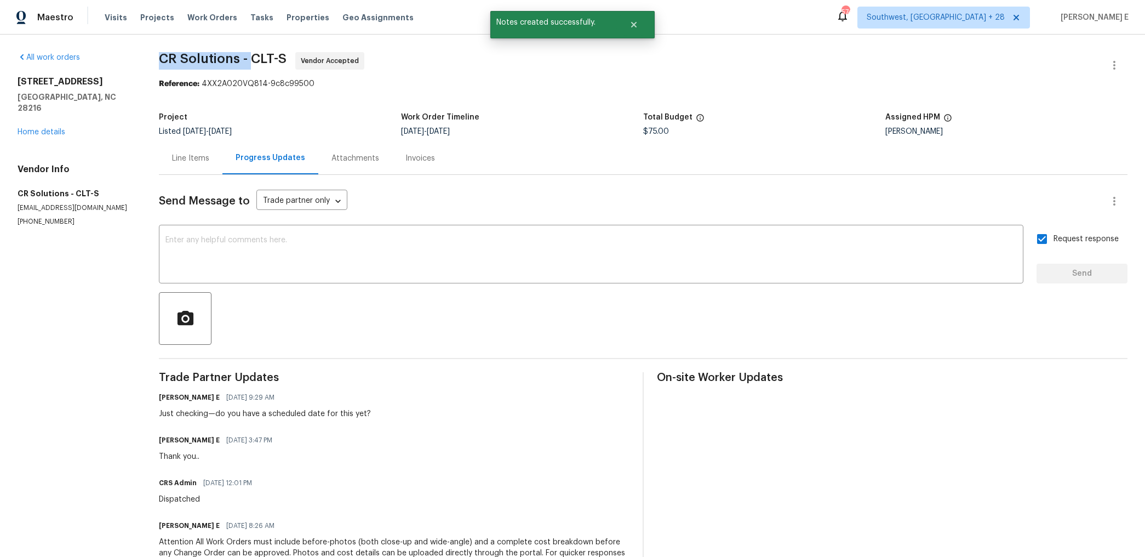
drag, startPoint x: 161, startPoint y: 58, endPoint x: 256, endPoint y: 56, distance: 94.8
click at [256, 56] on span "CR Solutions - CLT-S" at bounding box center [223, 58] width 128 height 13
copy span "CR Solutions -"
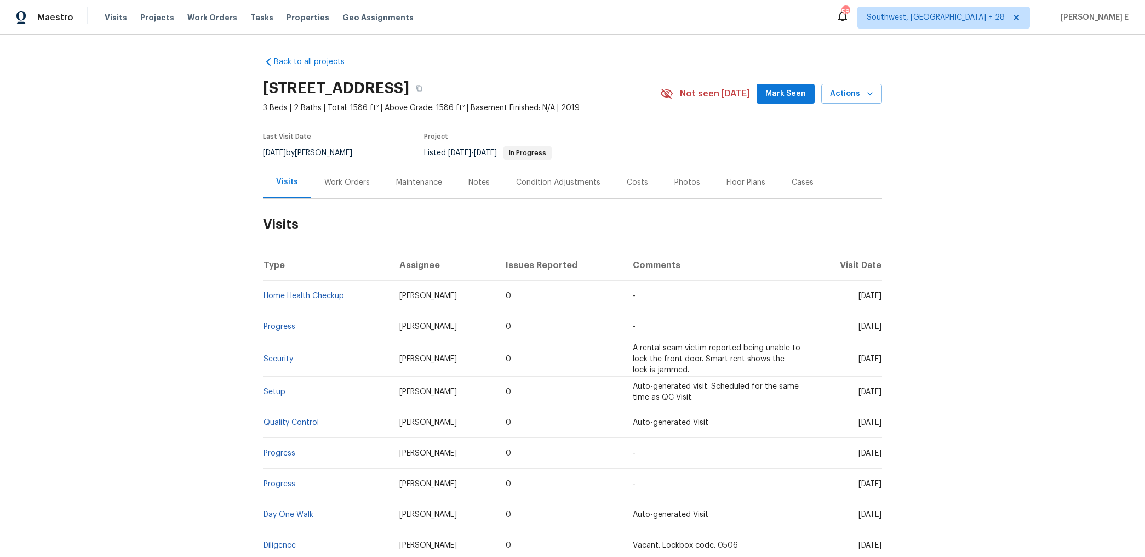
click at [362, 186] on div "Work Orders" at bounding box center [346, 182] width 45 height 11
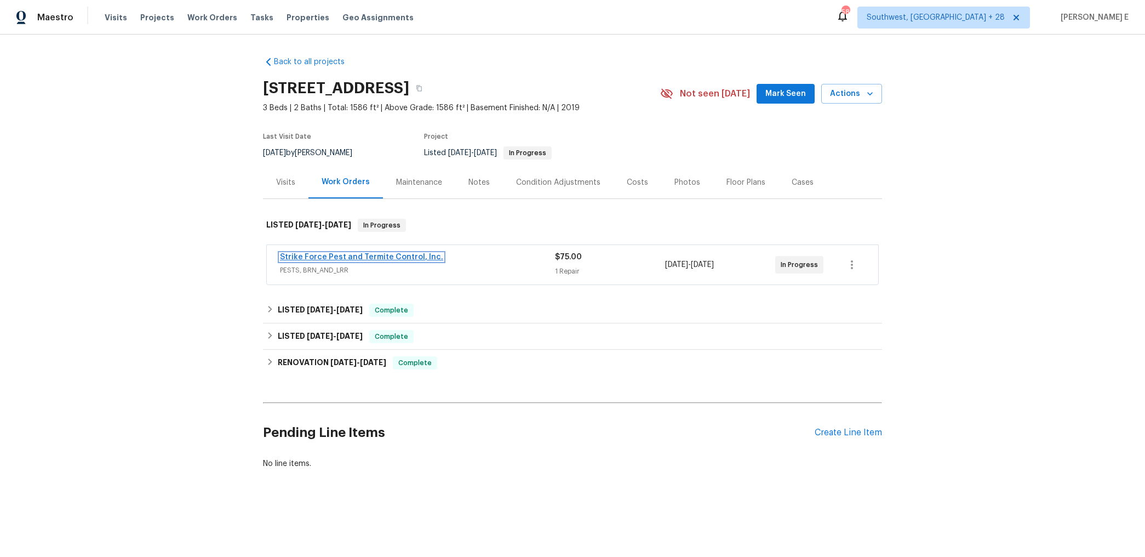
click at [382, 255] on link "Strike Force Pest and Termite Control, Inc." at bounding box center [361, 257] width 163 height 8
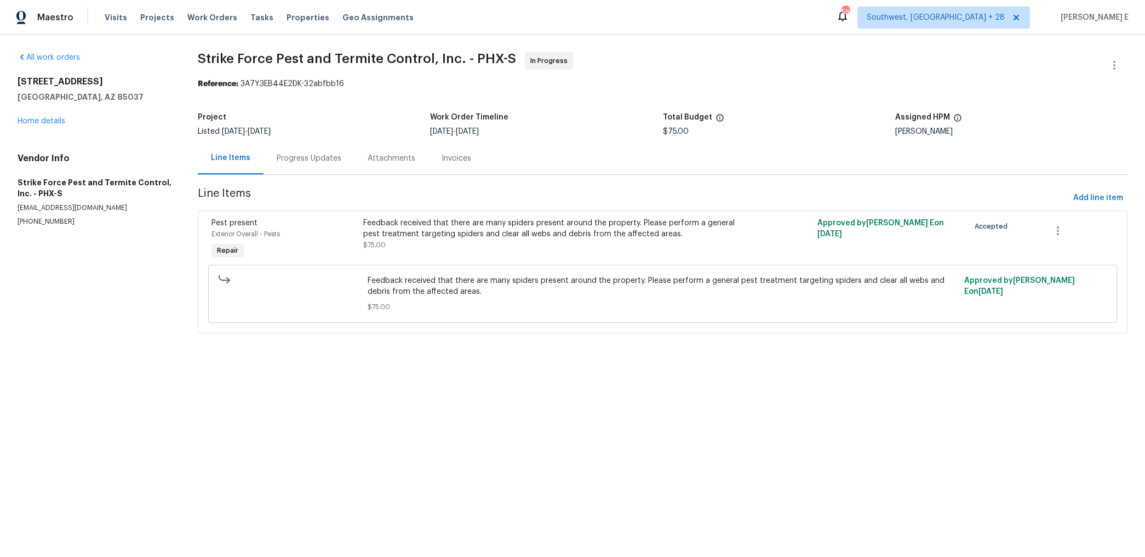
click at [285, 165] on div "Progress Updates" at bounding box center [309, 158] width 91 height 32
